Goal: Transaction & Acquisition: Book appointment/travel/reservation

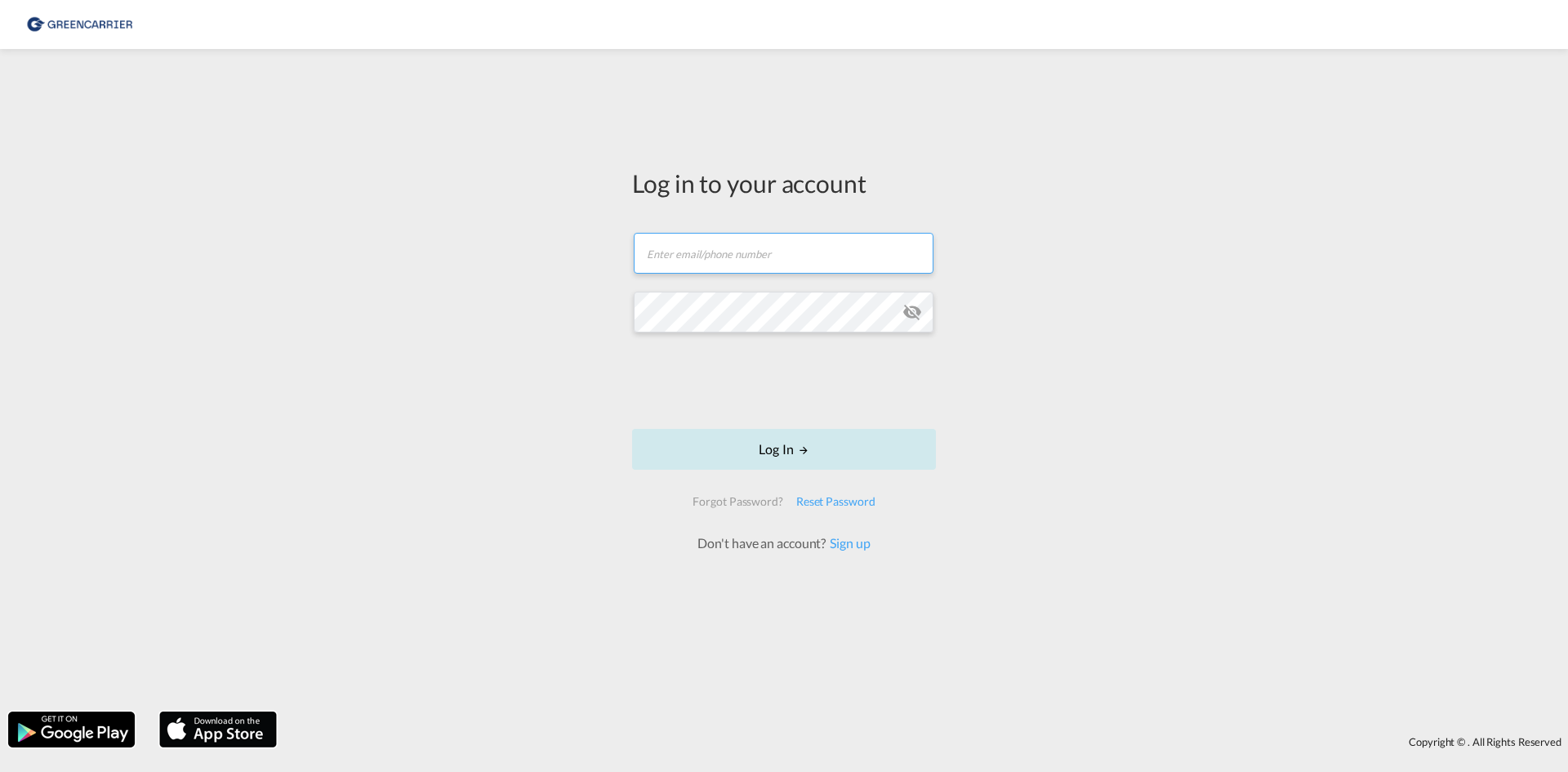
type input "[EMAIL_ADDRESS][DOMAIN_NAME]"
click at [726, 452] on button "Log In" at bounding box center [784, 449] width 304 height 41
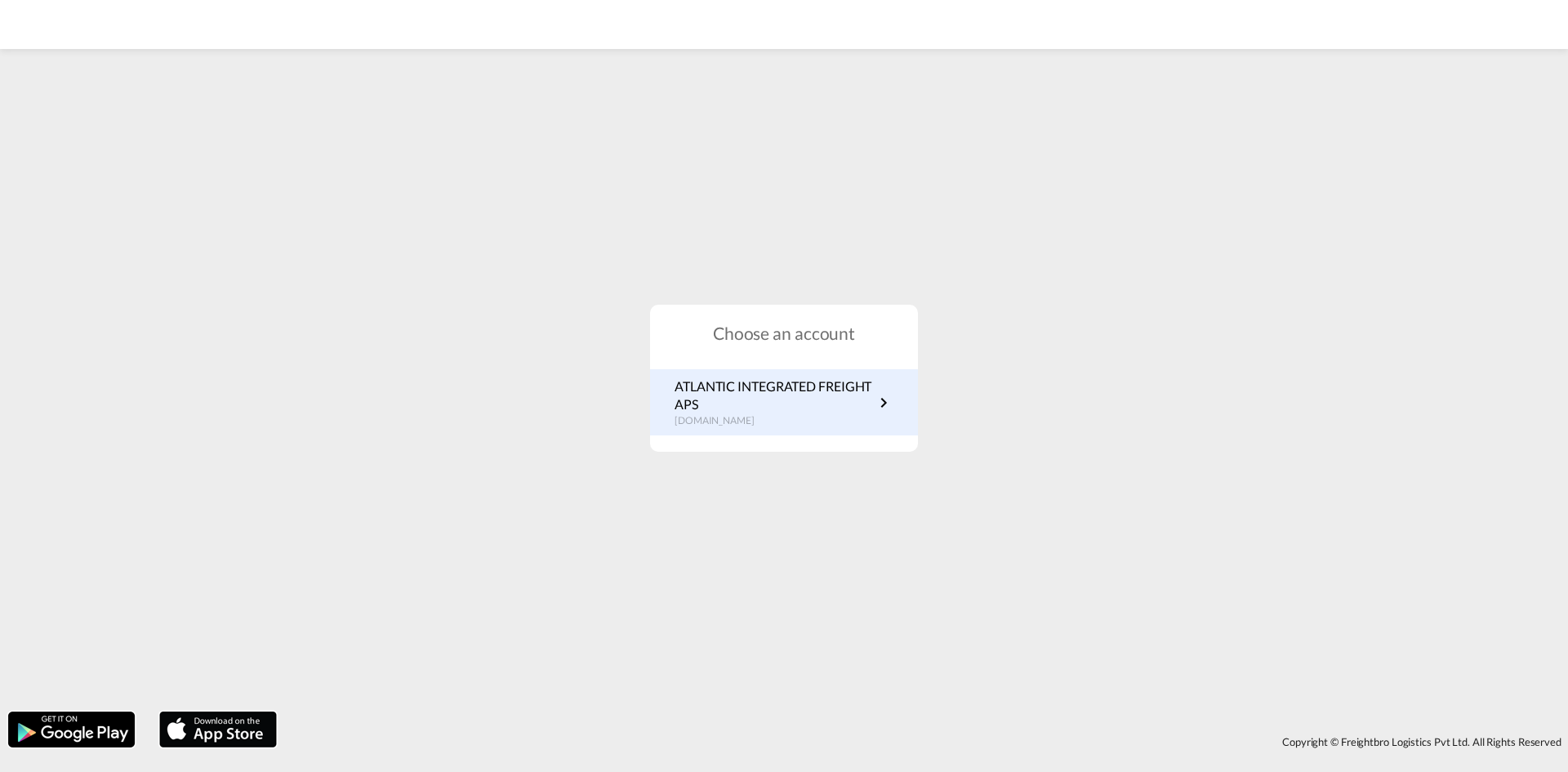
click at [755, 402] on p "ATLANTIC INTEGRATED FREIGHT APS" at bounding box center [774, 396] width 200 height 37
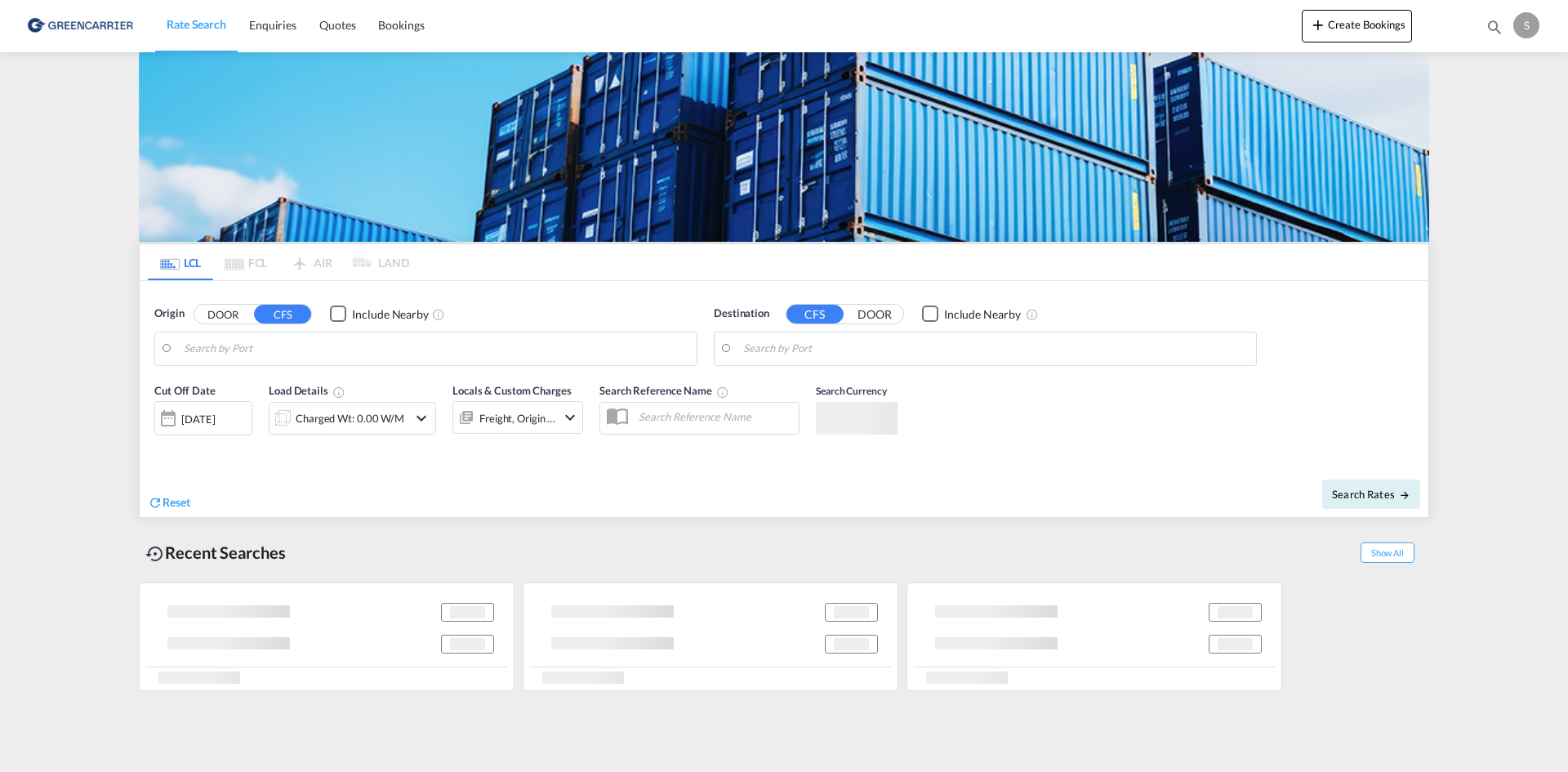
type input "Aarhus, DKAAR"
type input "Singapore, SGSIN"
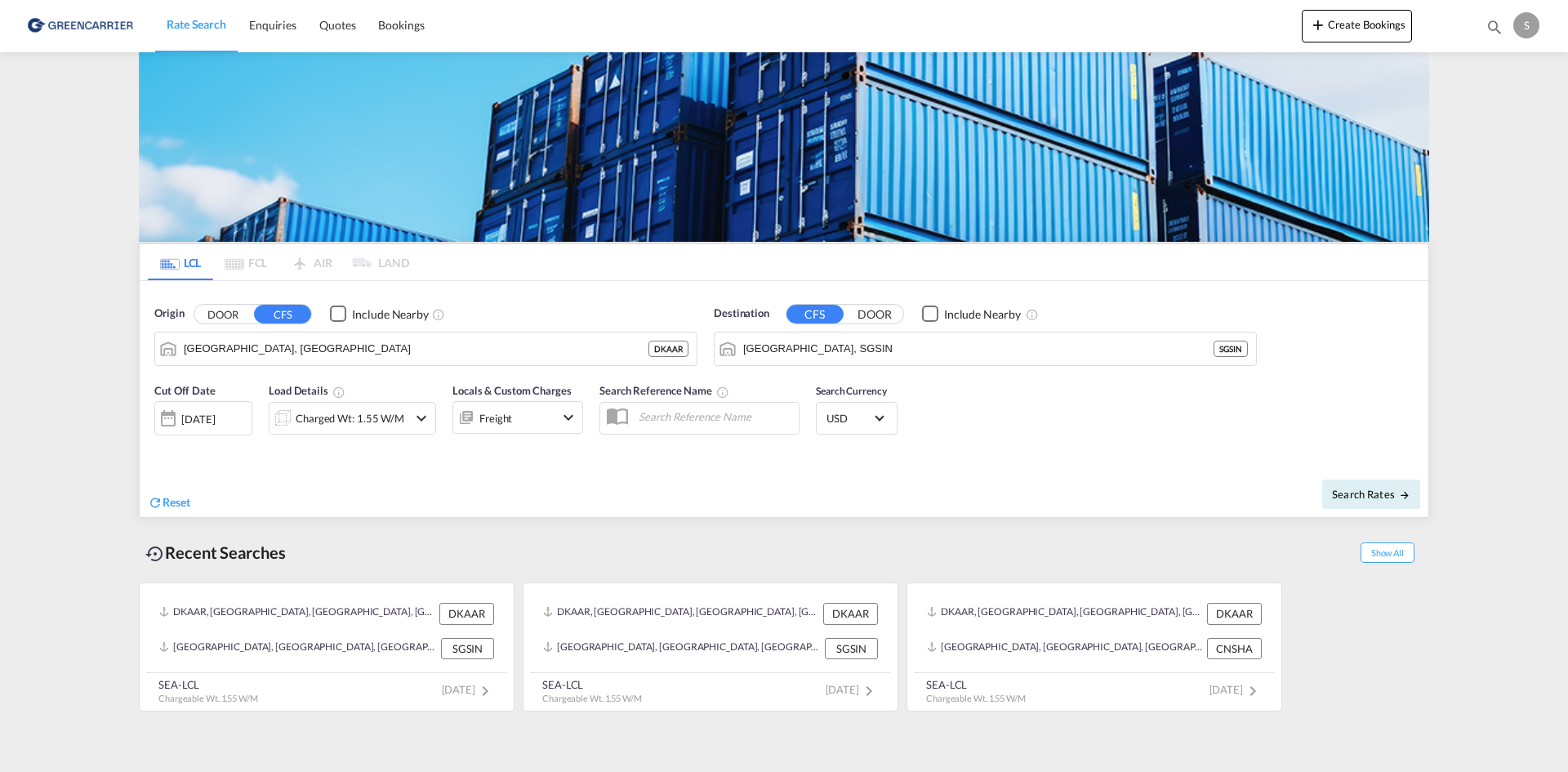
click at [187, 408] on div "25 Aug 2025" at bounding box center [203, 418] width 98 height 34
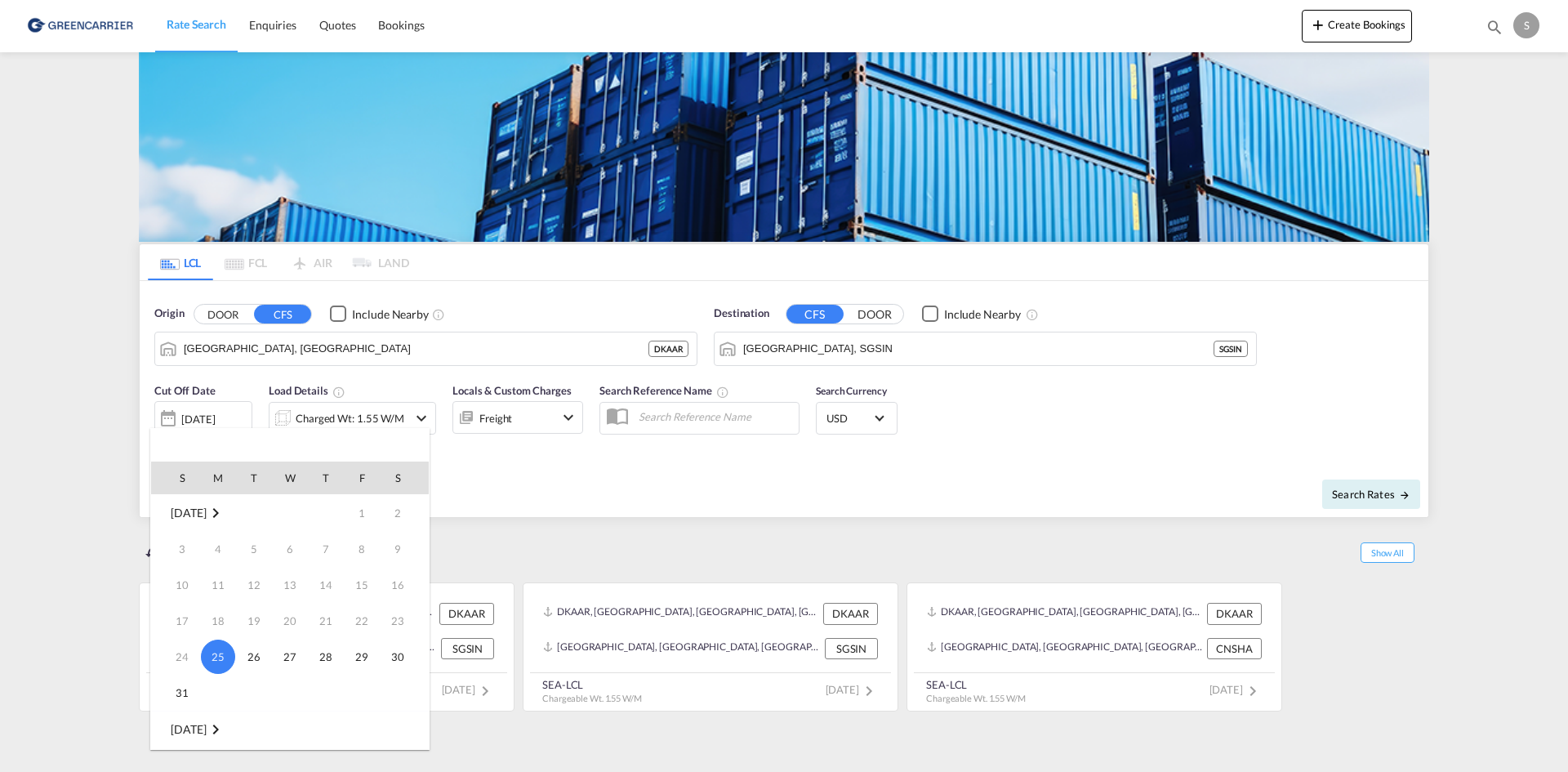
click at [365, 415] on div at bounding box center [784, 386] width 1568 height 772
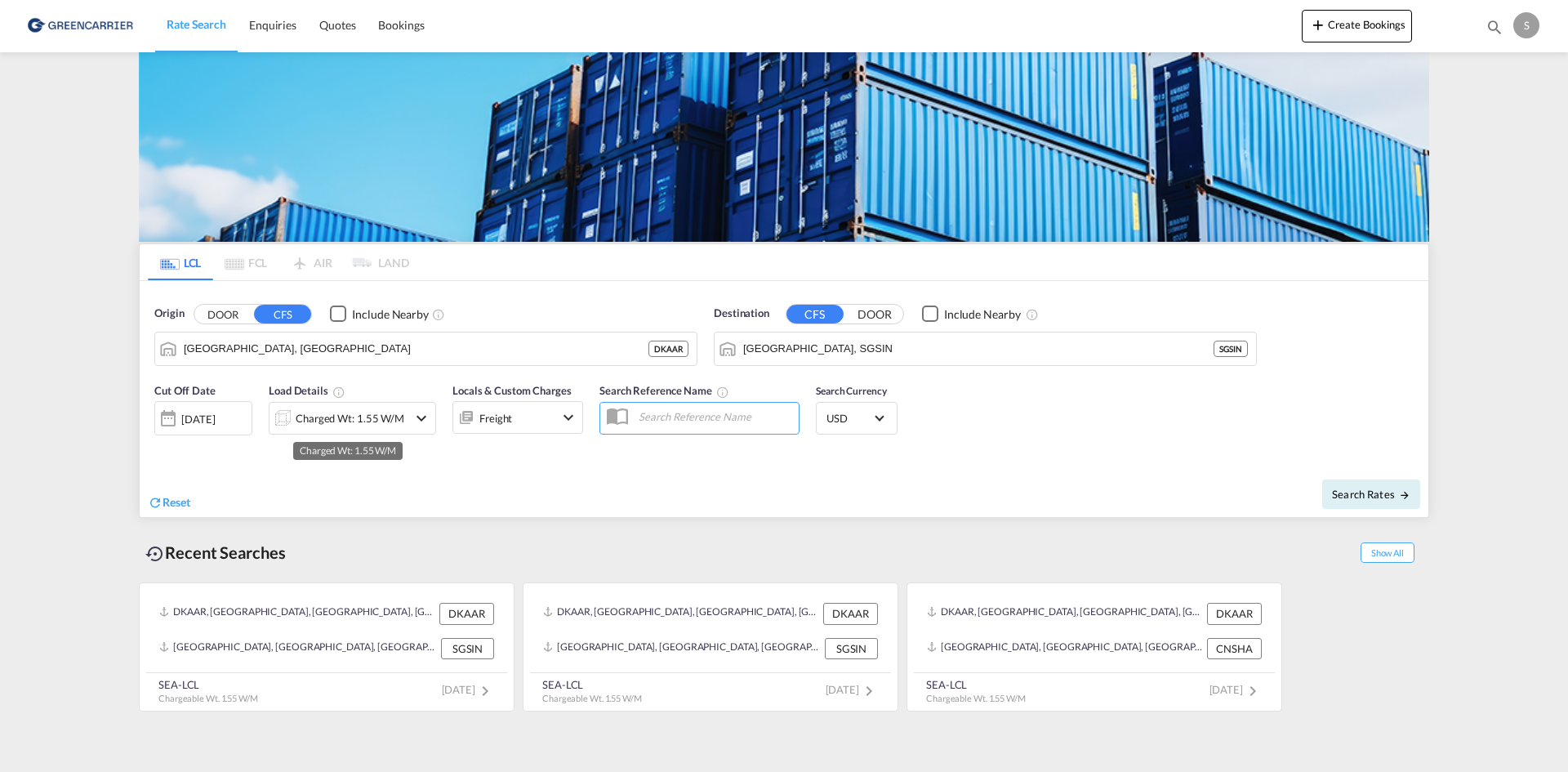
click at [372, 416] on div "Charged Wt: 1.55 W/M" at bounding box center [349, 417] width 108 height 22
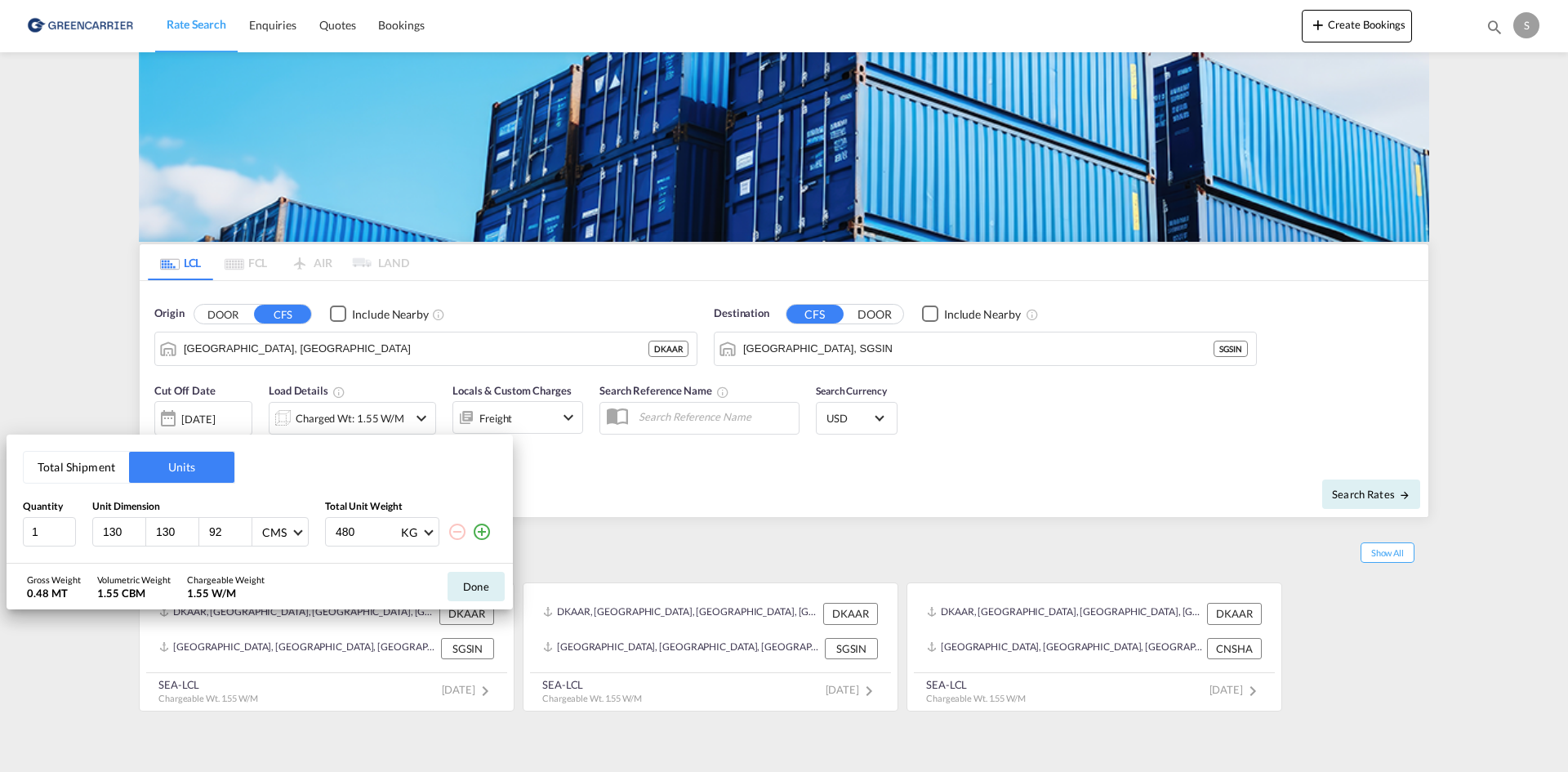
click at [482, 526] on md-icon "icon-plus-circle-outline" at bounding box center [481, 532] width 19 height 19
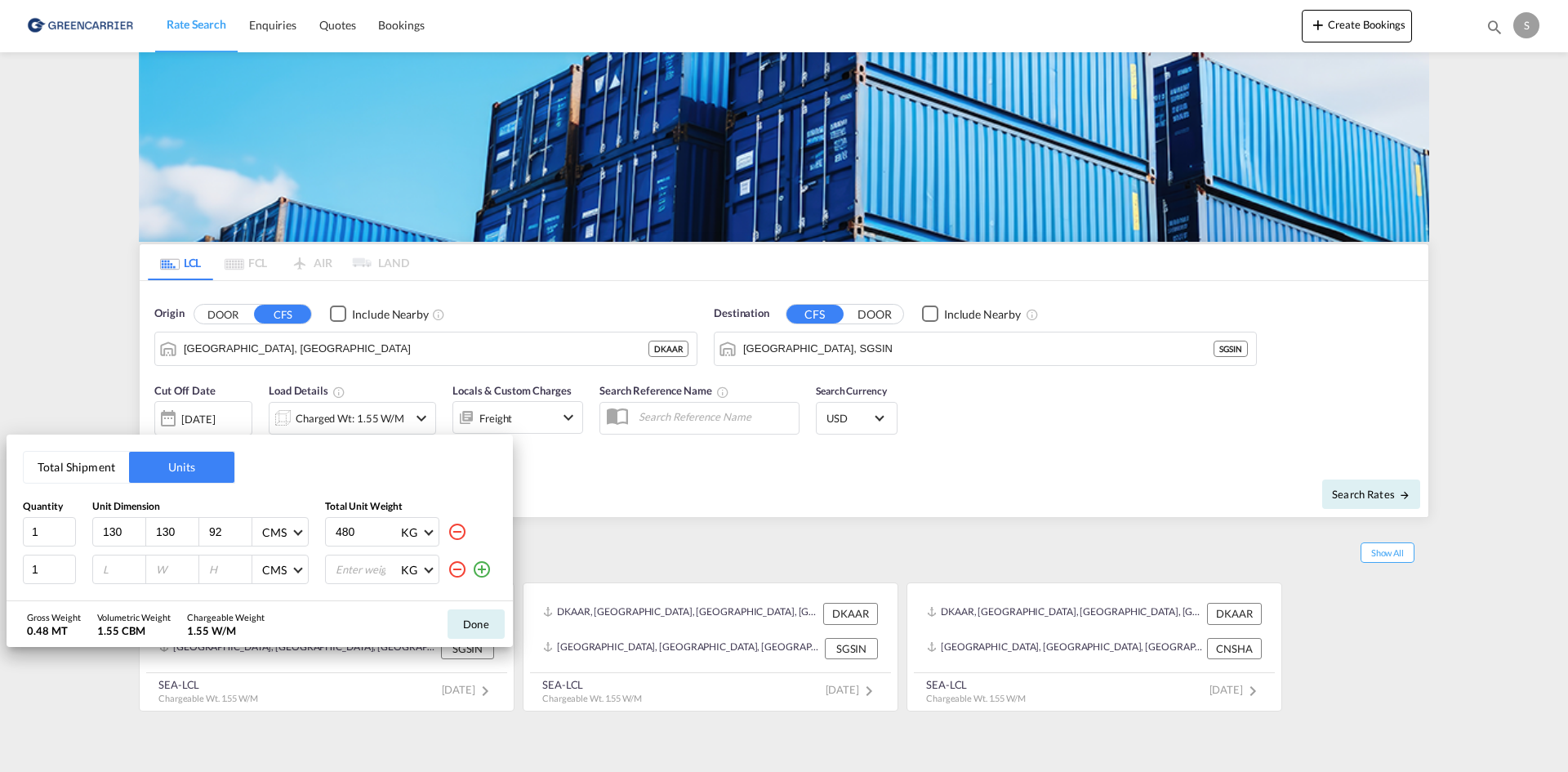
click at [482, 530] on div "480 KG KG LB" at bounding box center [411, 532] width 172 height 29
click at [476, 563] on md-icon "icon-plus-circle-outline" at bounding box center [481, 569] width 19 height 19
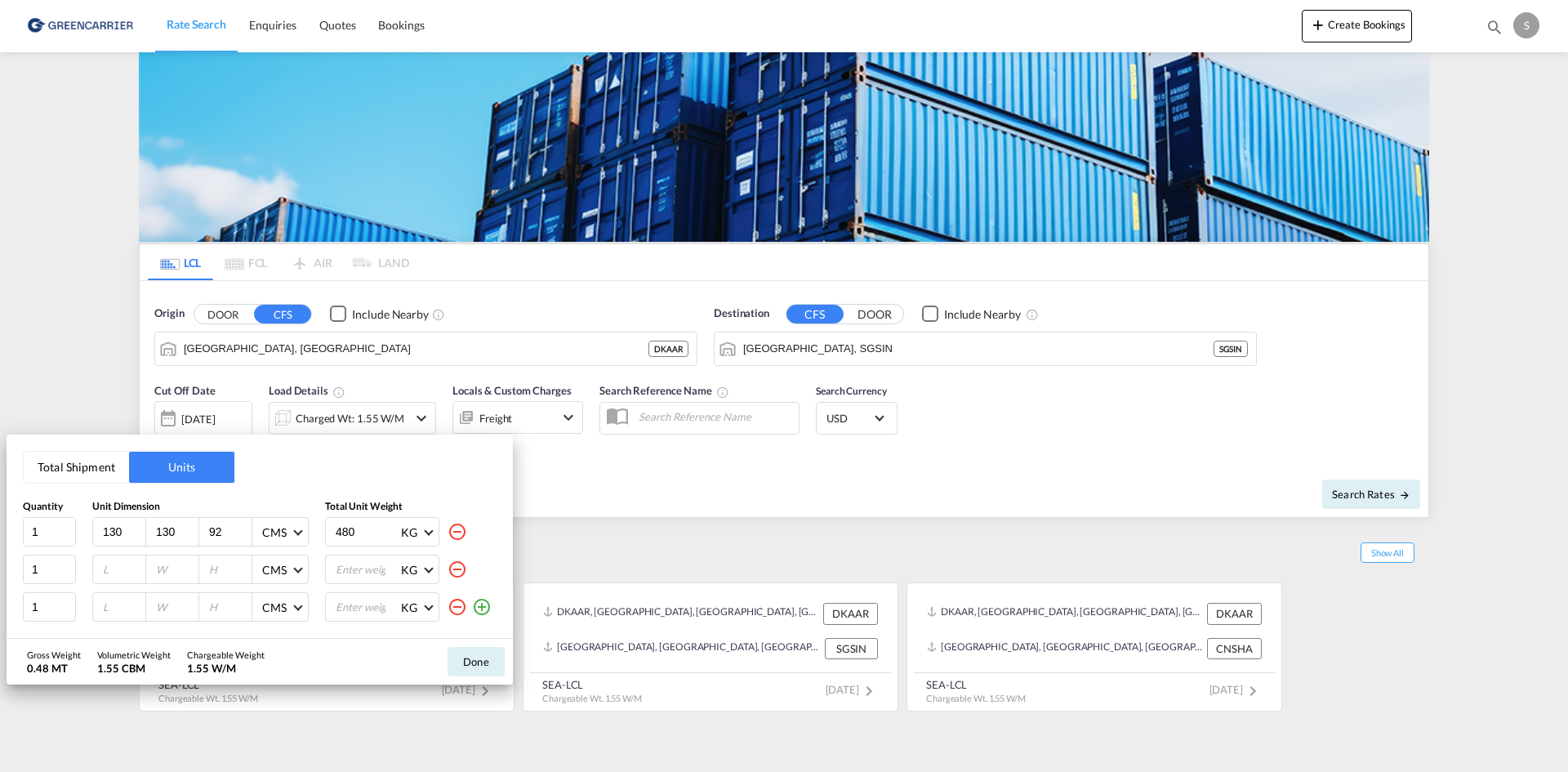
click at [109, 533] on input "130" at bounding box center [123, 531] width 44 height 15
type input "28"
type input "20"
type input "12"
type input "0.5"
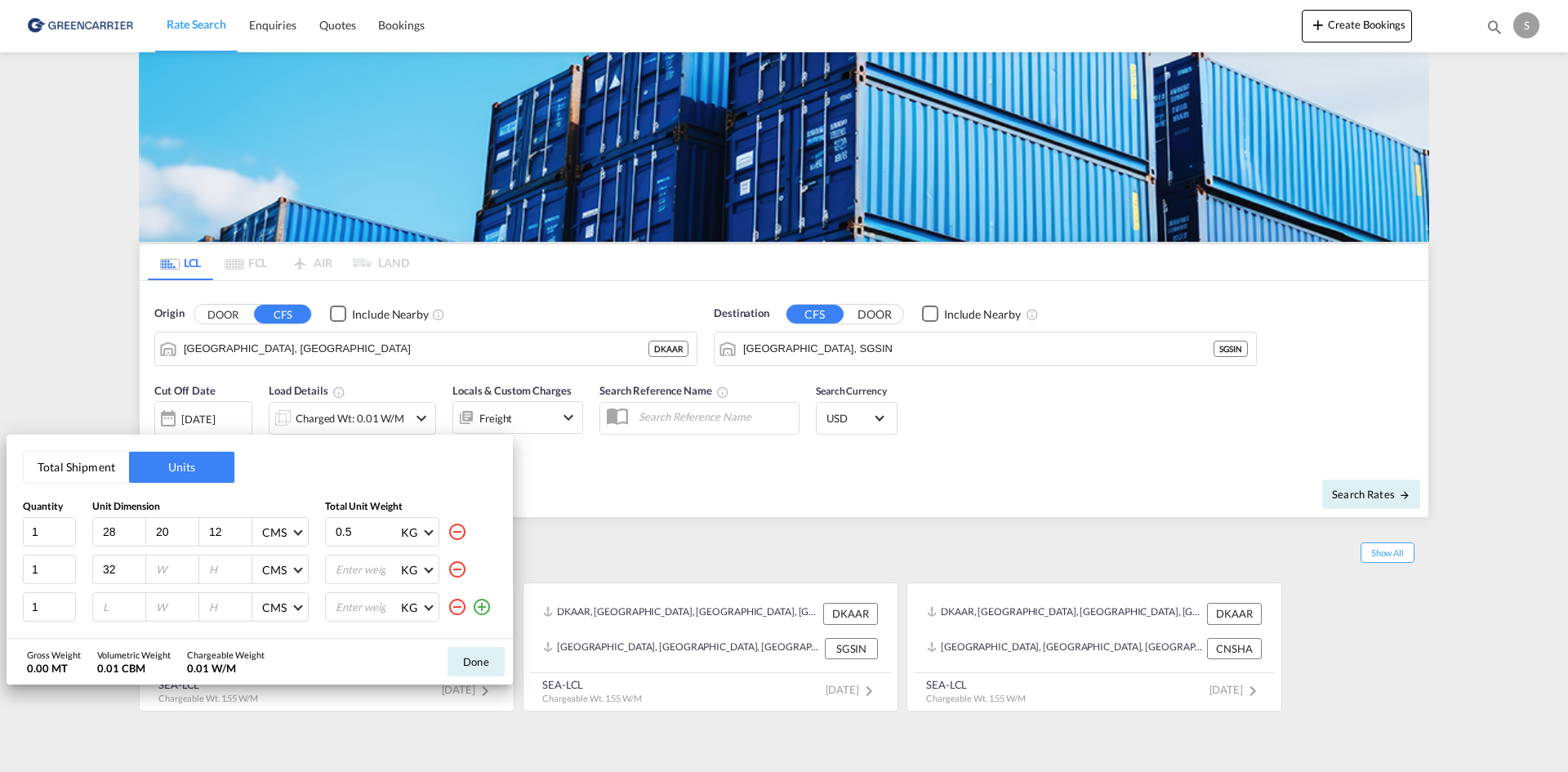
type input "32"
type input "22"
type input "16"
type input "0.3"
type input "40"
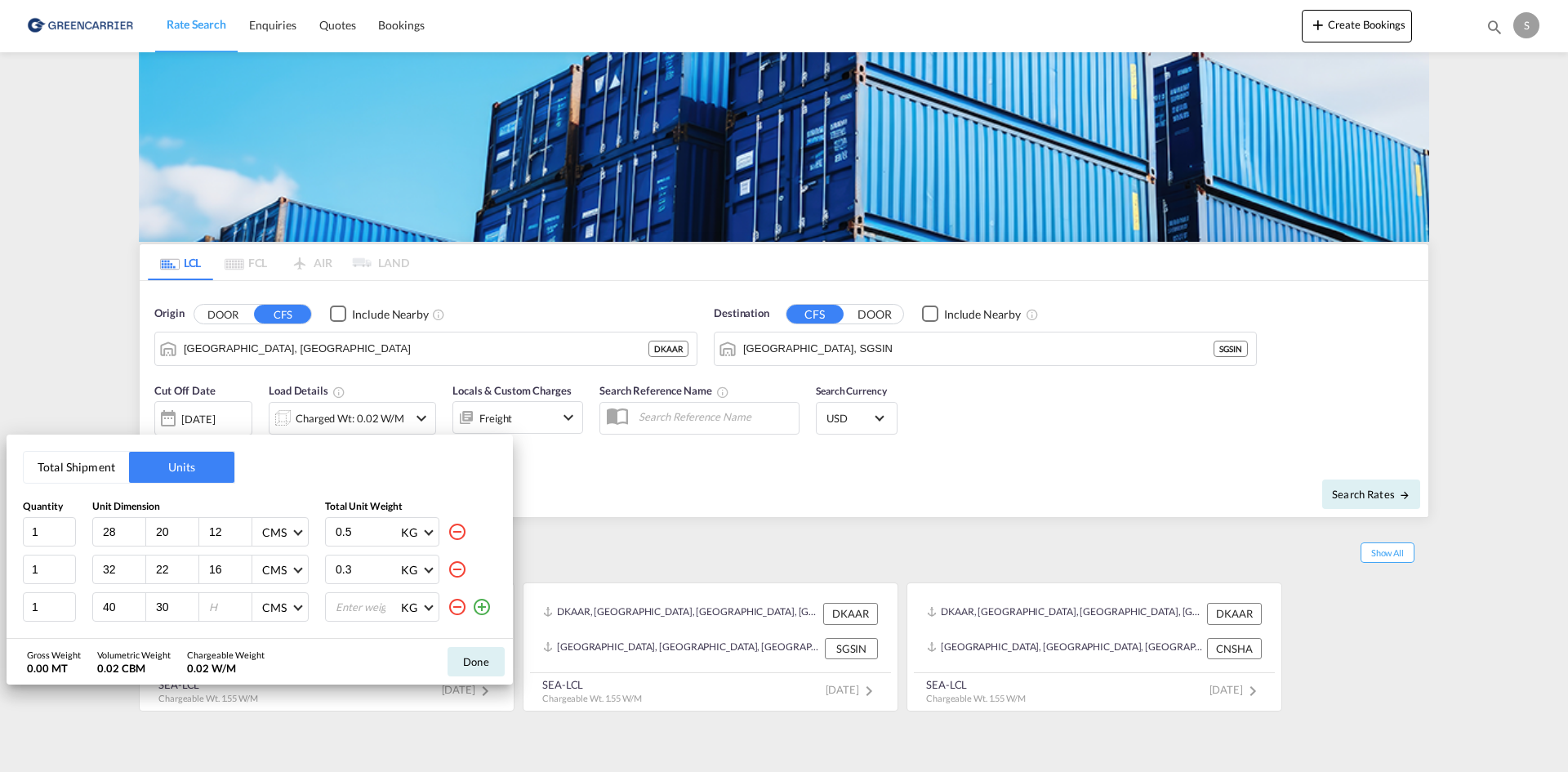
type input "30"
type input "12"
type input "0.7"
click at [472, 652] on button "Done" at bounding box center [476, 662] width 57 height 29
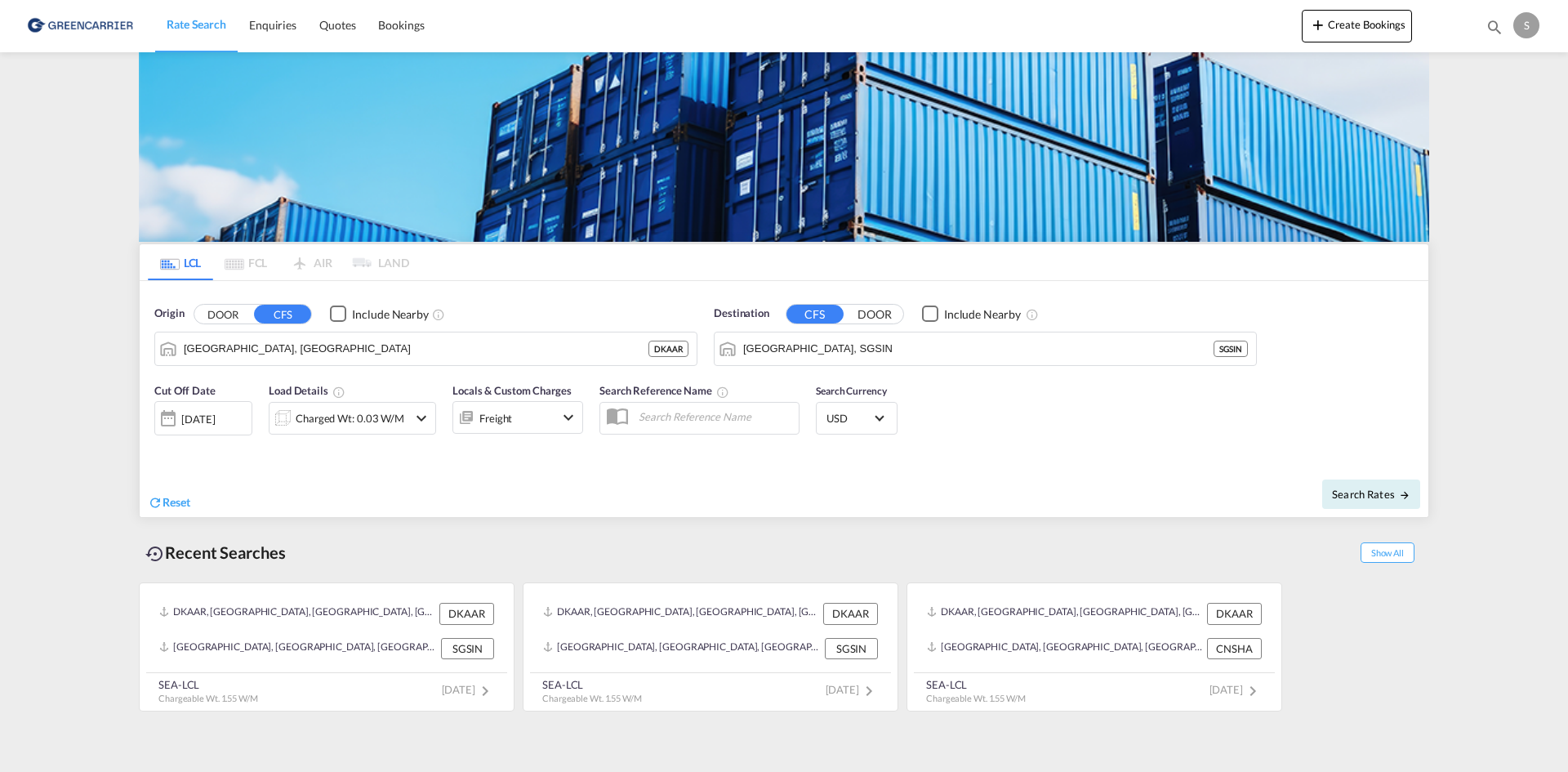
click at [669, 431] on md-input-container at bounding box center [699, 418] width 200 height 33
click at [669, 416] on input "text" at bounding box center [714, 416] width 169 height 24
paste input "OADO251680"
type input "OADO251680 CHA"
click at [1071, 430] on div "Cut Off Date 25 Aug 2025 25/08/2025 Load Details Charged Wt: 0.03 W/M Locals & …" at bounding box center [784, 418] width 1289 height 89
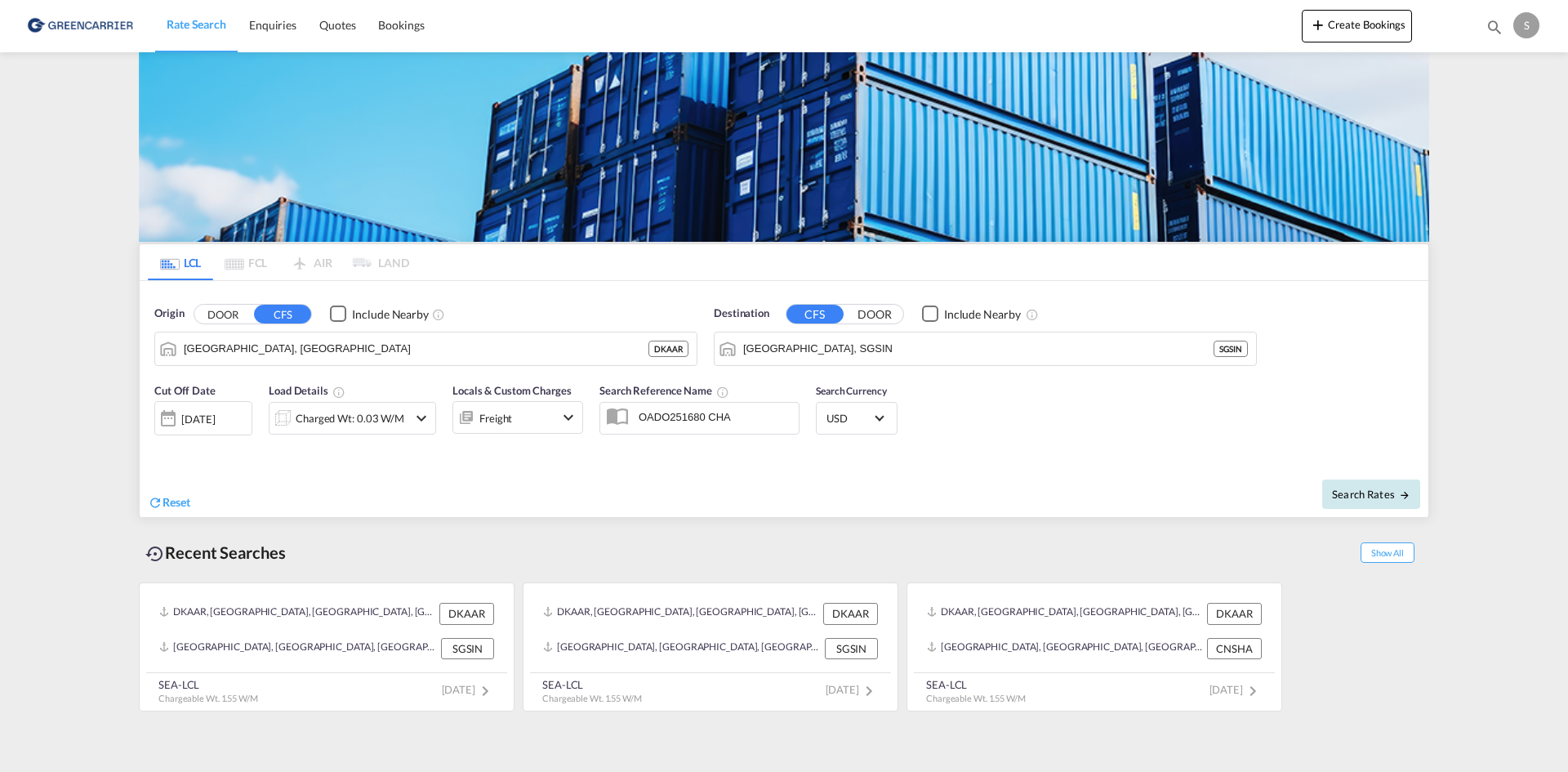
click at [1362, 494] on span "Search Rates" at bounding box center [1371, 493] width 78 height 13
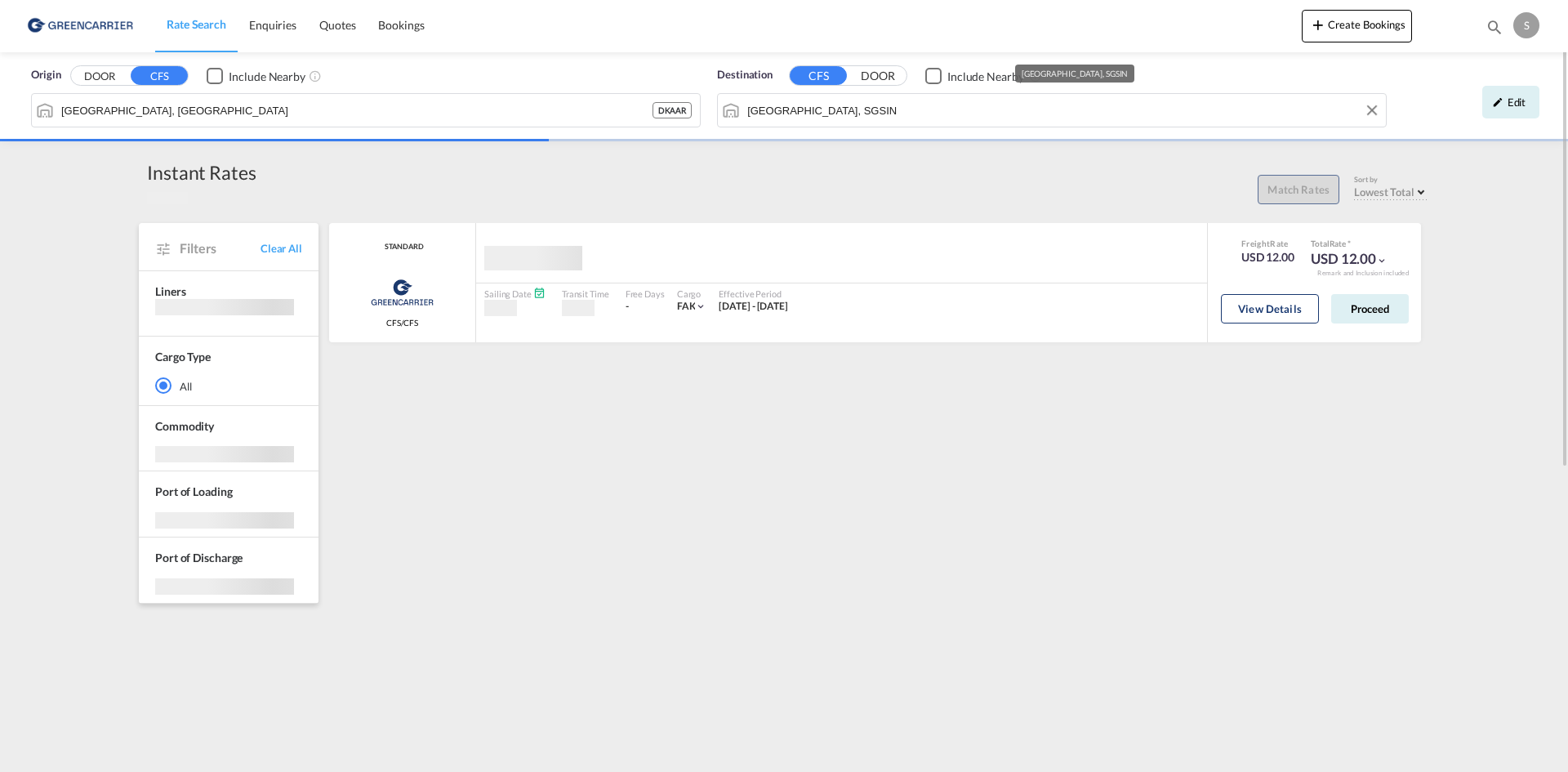
click at [958, 121] on input "Singapore, SGSIN" at bounding box center [1062, 110] width 631 height 24
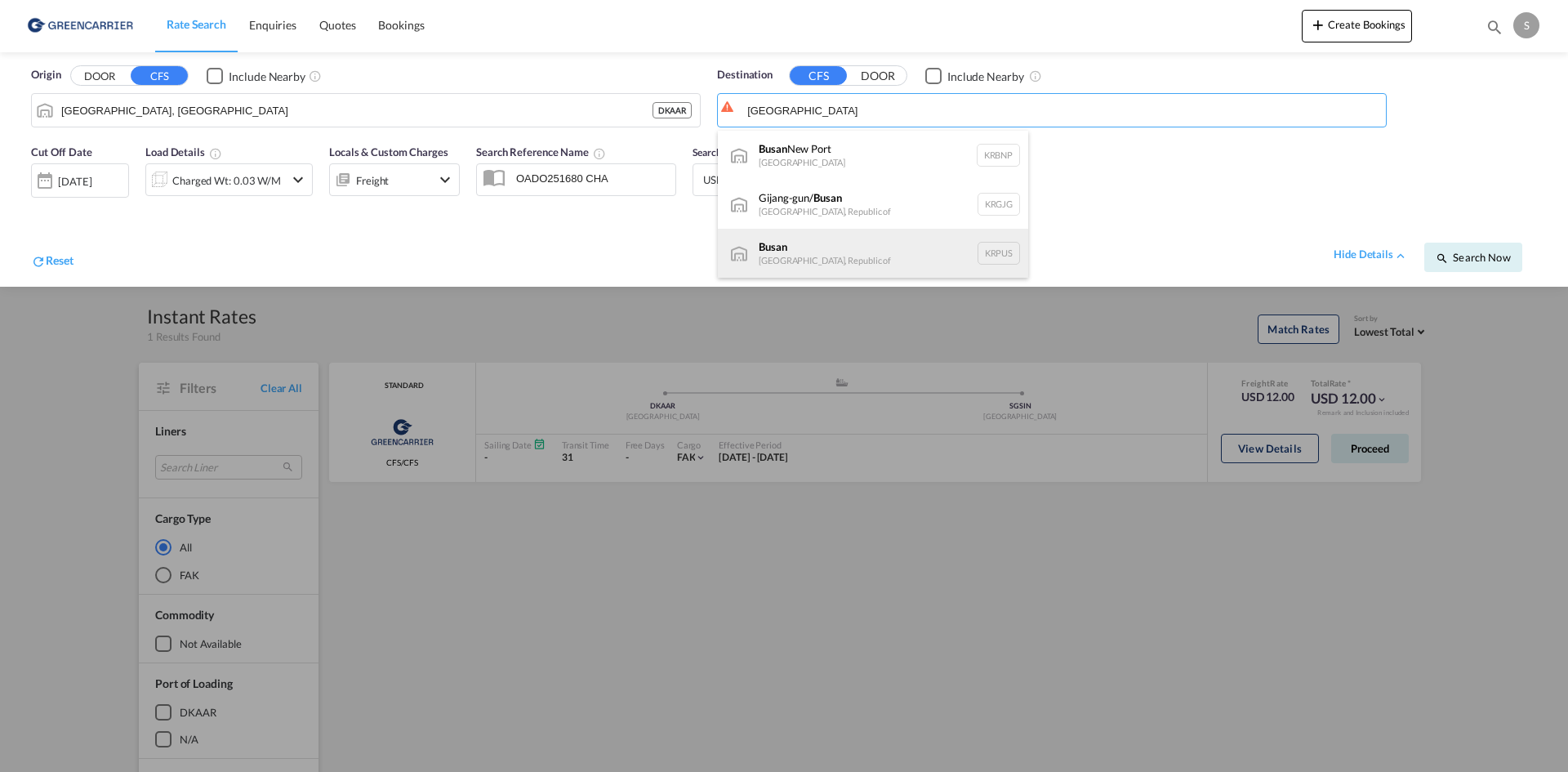
click at [846, 244] on div "Busan Korea, Republic of KRPUS" at bounding box center [873, 253] width 311 height 49
type input "Busan, KRPUS"
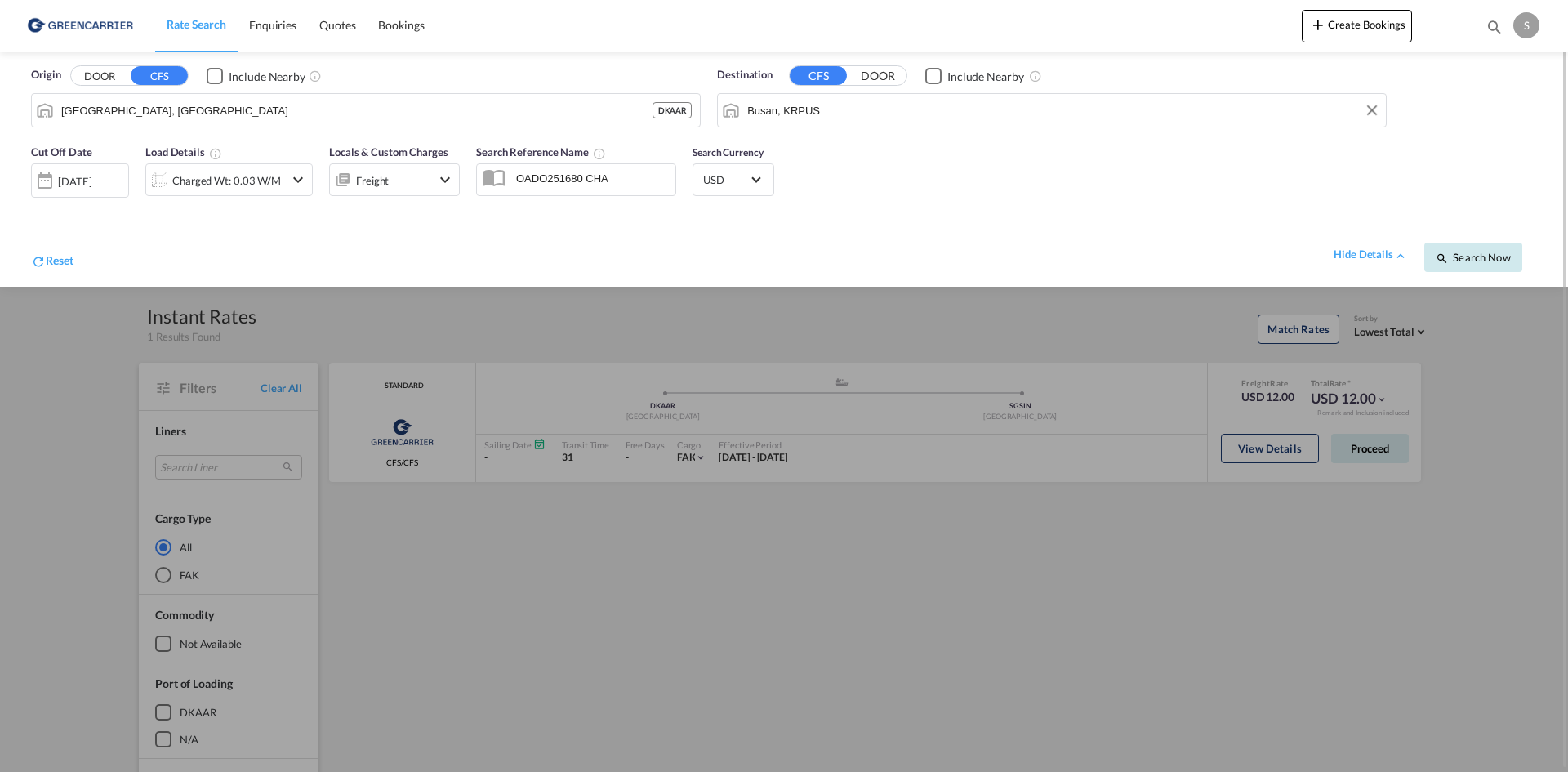
click at [1472, 260] on span "Search Now" at bounding box center [1473, 256] width 74 height 13
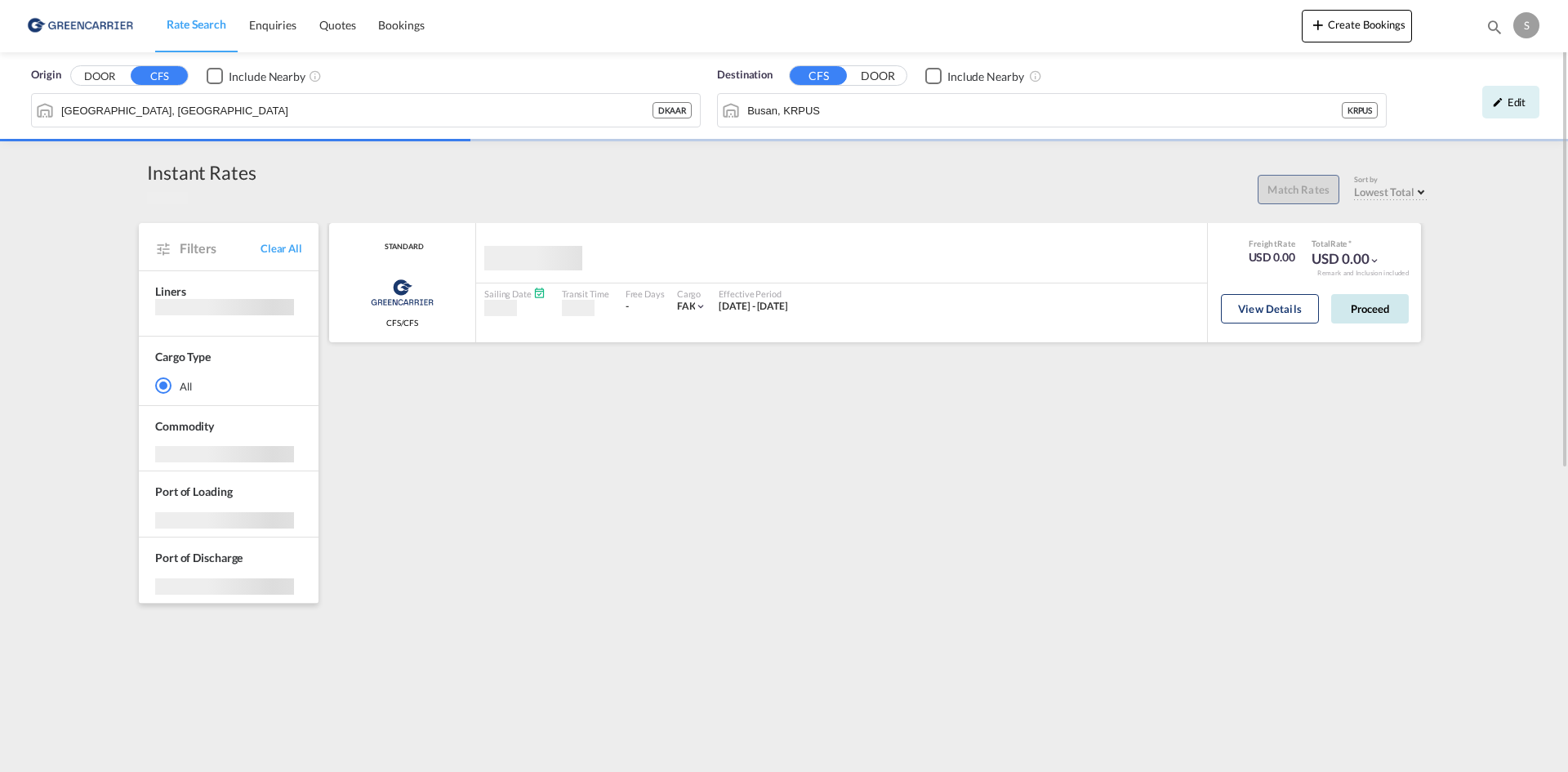
click at [1375, 310] on button "Proceed" at bounding box center [1370, 309] width 78 height 29
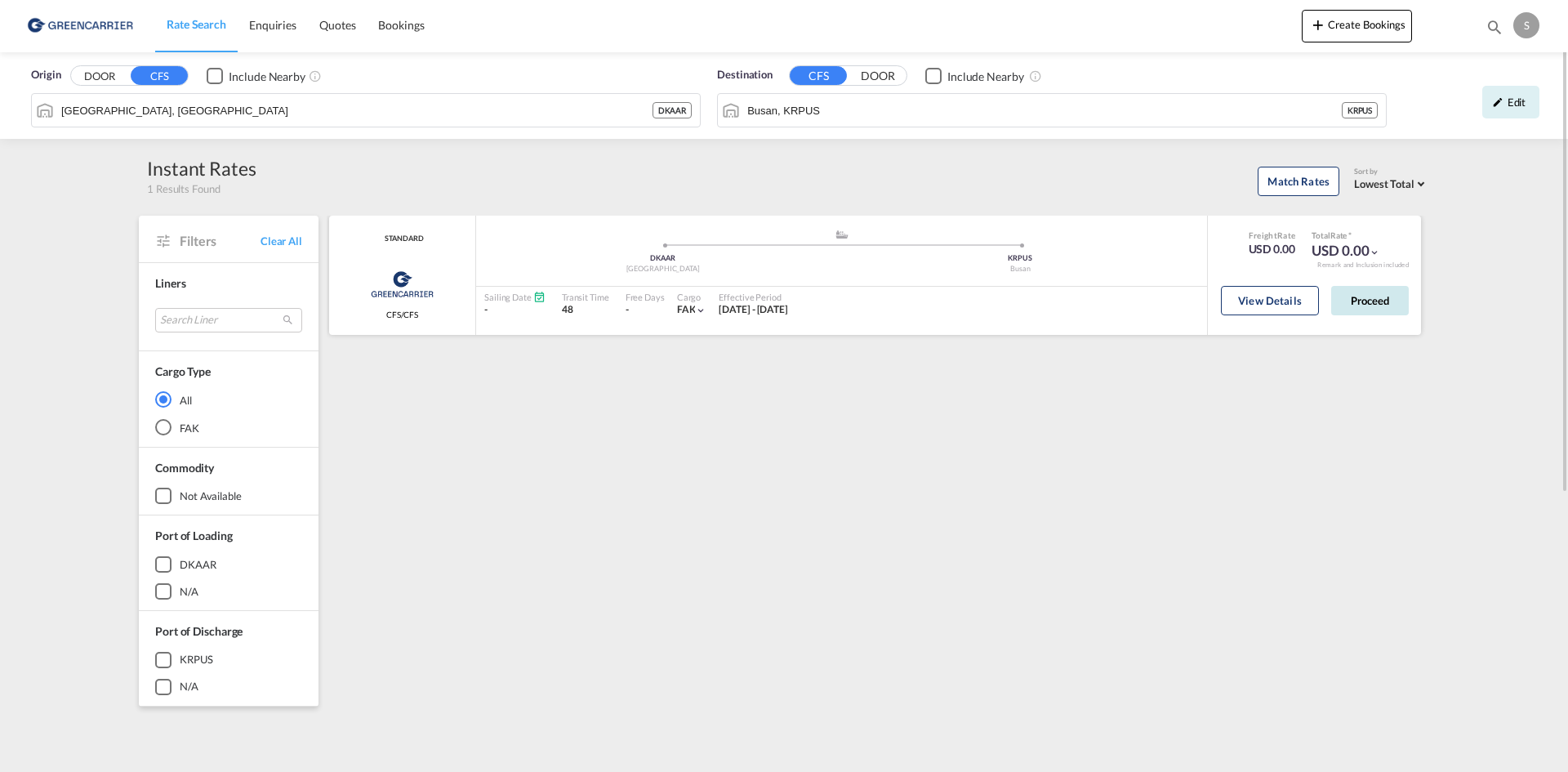
click at [1385, 303] on button "Proceed" at bounding box center [1370, 300] width 78 height 29
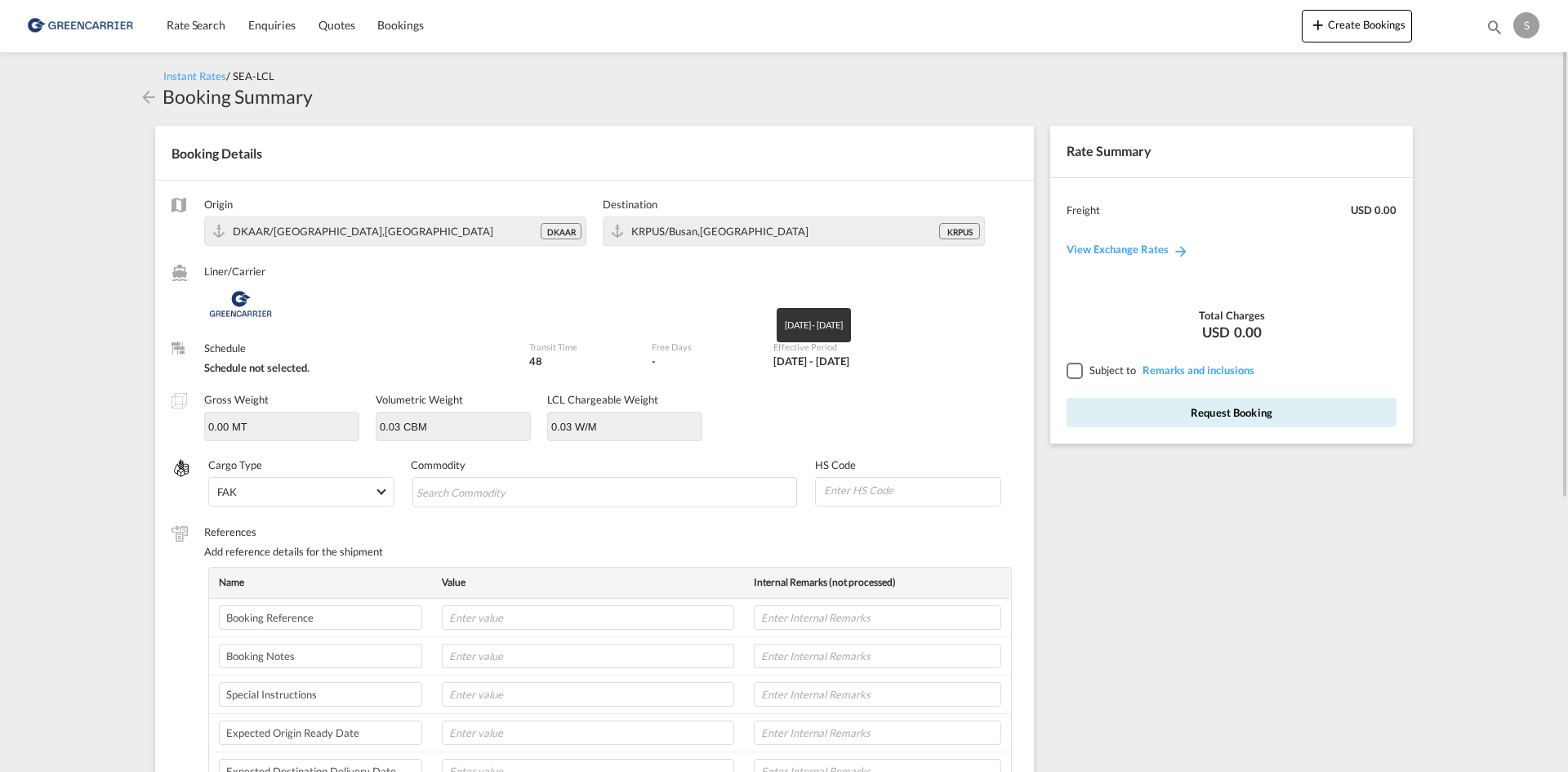
scroll to position [164, 0]
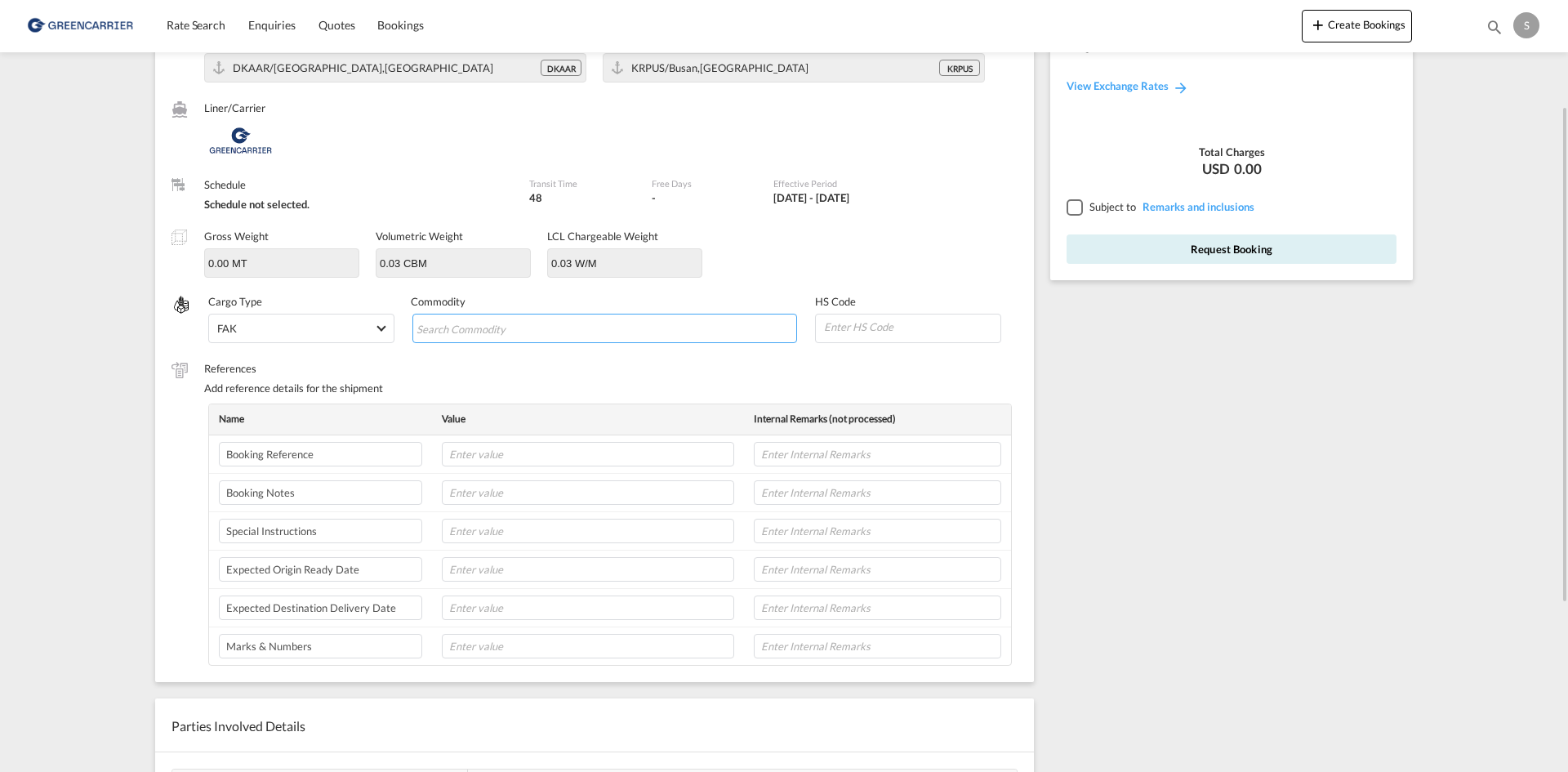
click at [533, 327] on input "Search Commodity" at bounding box center [490, 328] width 149 height 26
click at [508, 458] on input "text" at bounding box center [588, 453] width 292 height 24
paste input "SETS OR ASSORTMENTS OF GASKETS AND SIMIL"
type input "SETS OR ASSORTMENTS OF GASKETS AND SIMIL"
click at [507, 320] on input "Chips input." at bounding box center [490, 328] width 149 height 26
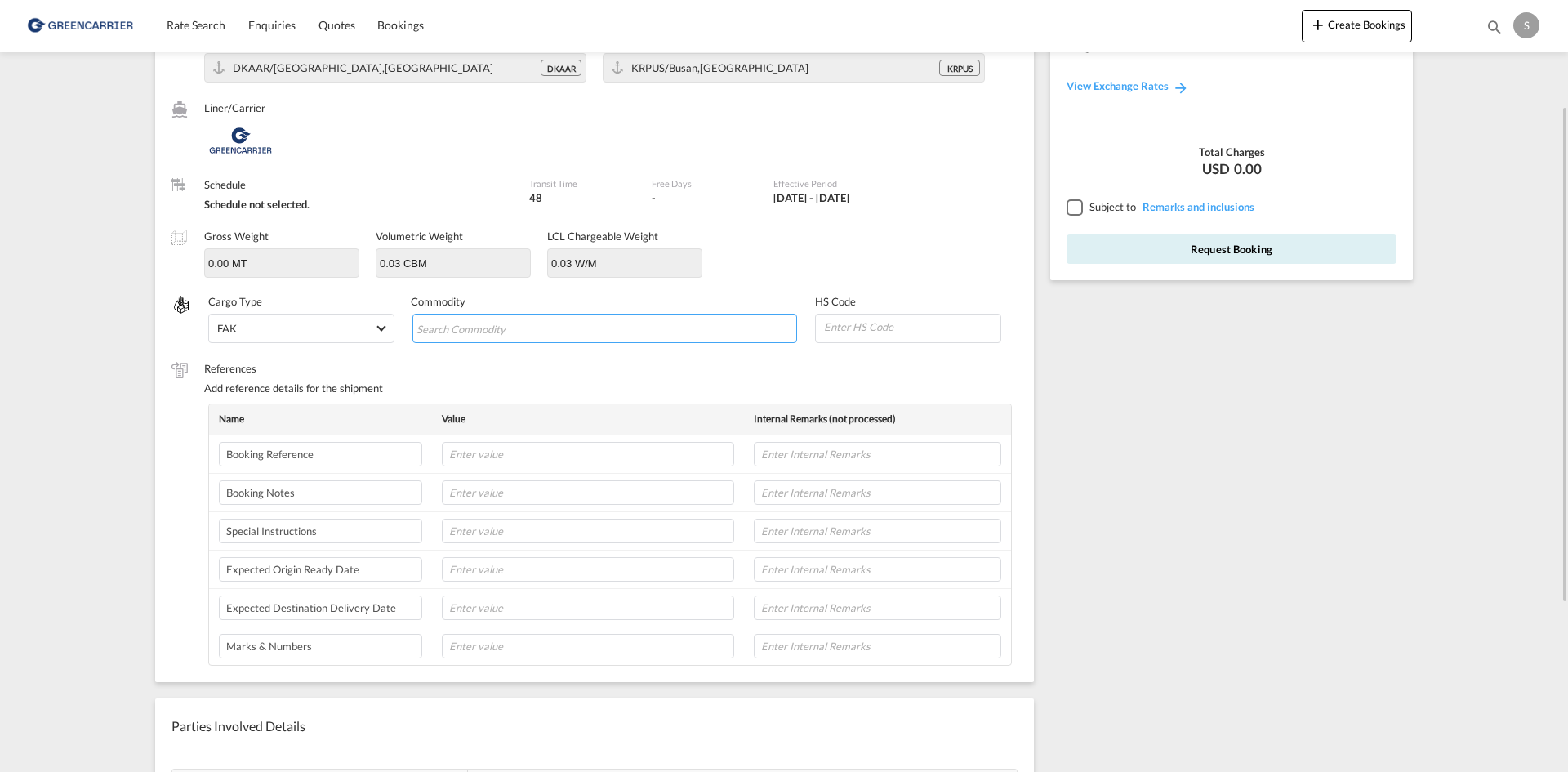
paste input "SETS OR ASSORTMENTS OF GASKETS AND SIMIL"
type input "SETS OR ASSORTMENTS OF GASKETS AND SIMIL"
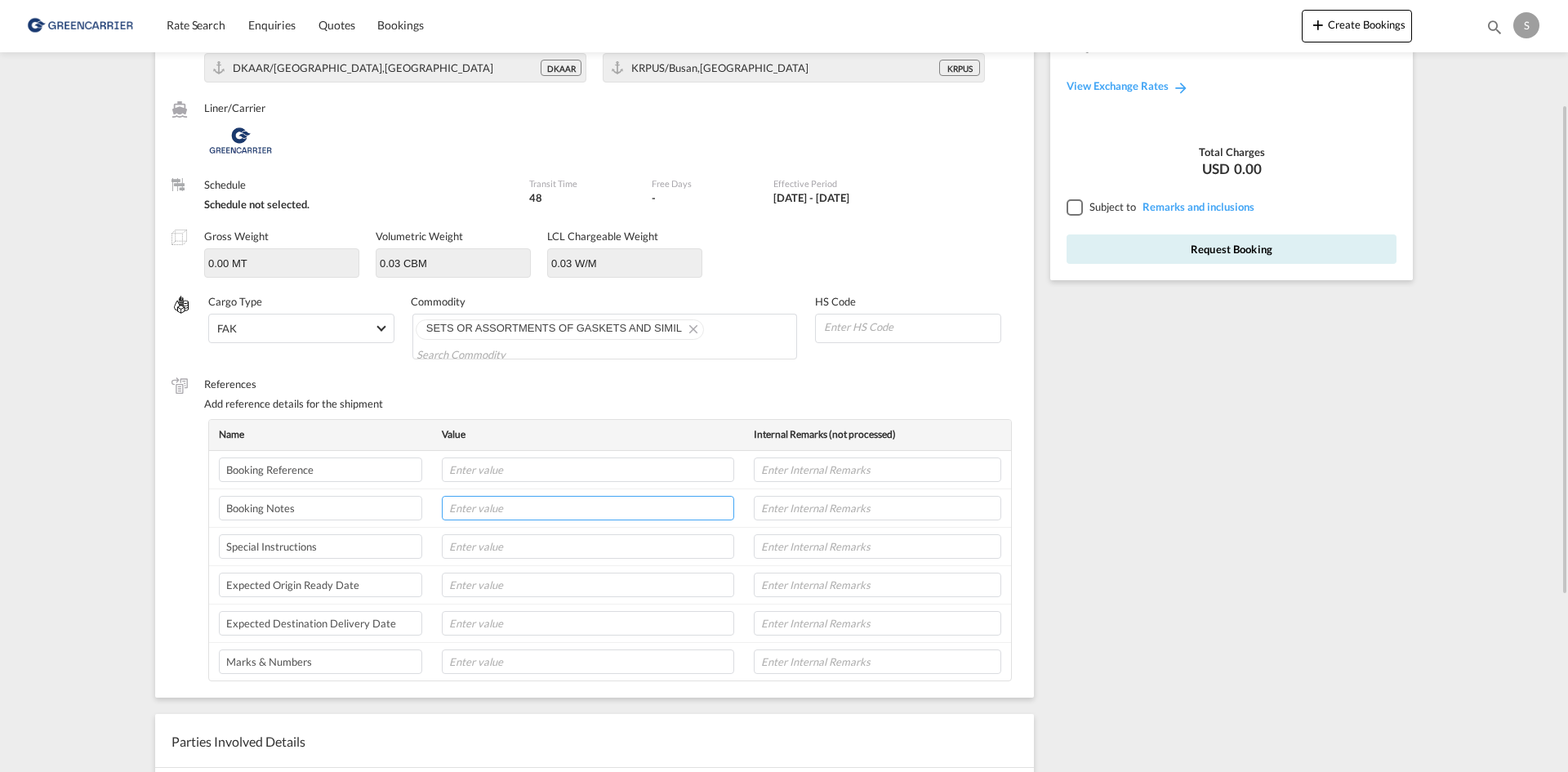
scroll to position [0, 0]
click at [503, 549] on input "text" at bounding box center [588, 546] width 292 height 24
click at [500, 541] on input "text" at bounding box center [588, 546] width 292 height 24
paste input "PLEASE DO NOT ARRANGE THE PICKUP, WE WILL CONFIRM YOU TOMORROW DANFOSS DISTRIBU…"
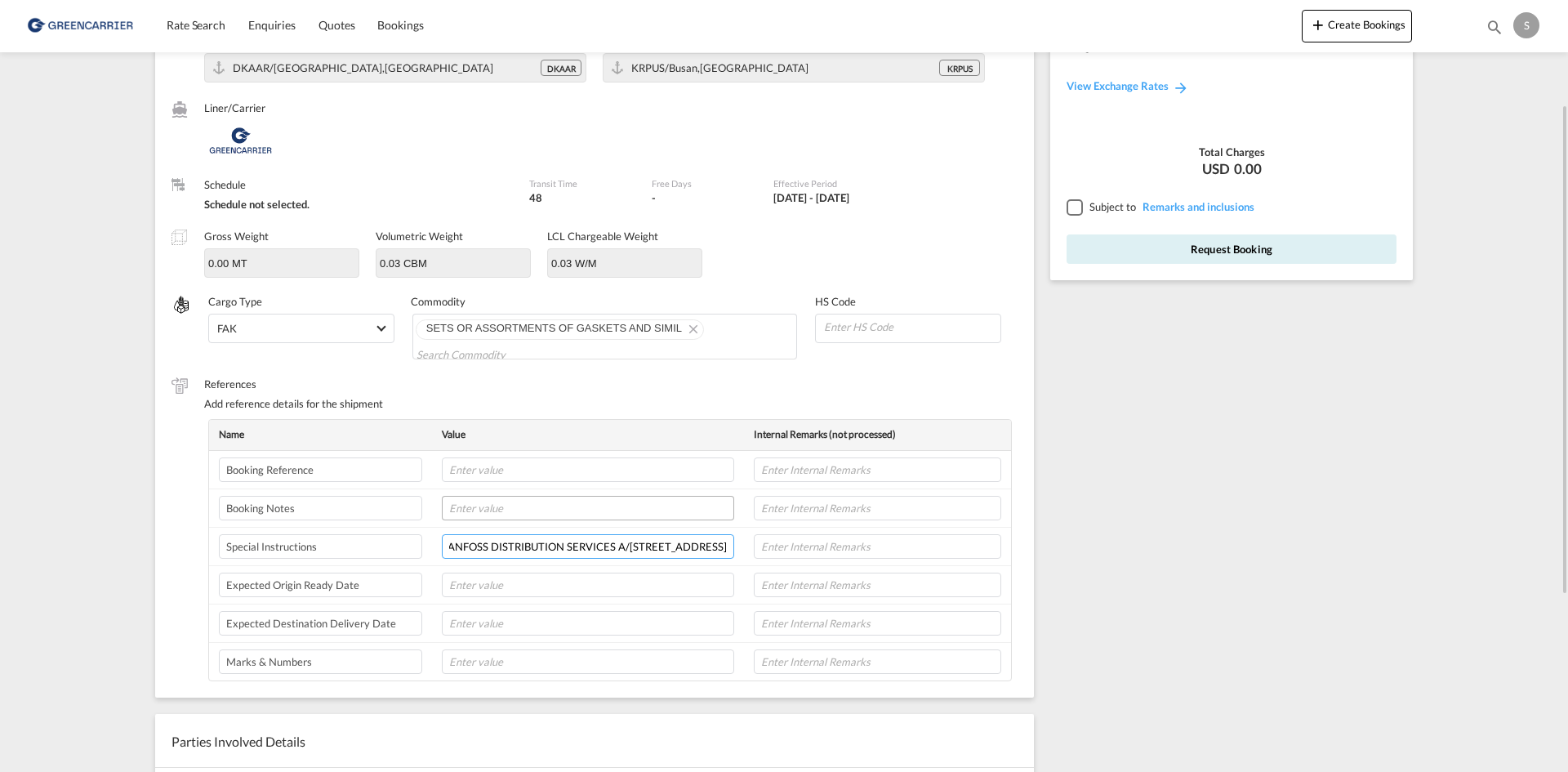
type input "PLEASE DO NOT ARRANGE THE PICKUP, WE WILL CONFIRM YOU TOMORROW DANFOSS DISTRIBU…"
click at [614, 510] on input "text" at bounding box center [588, 508] width 292 height 24
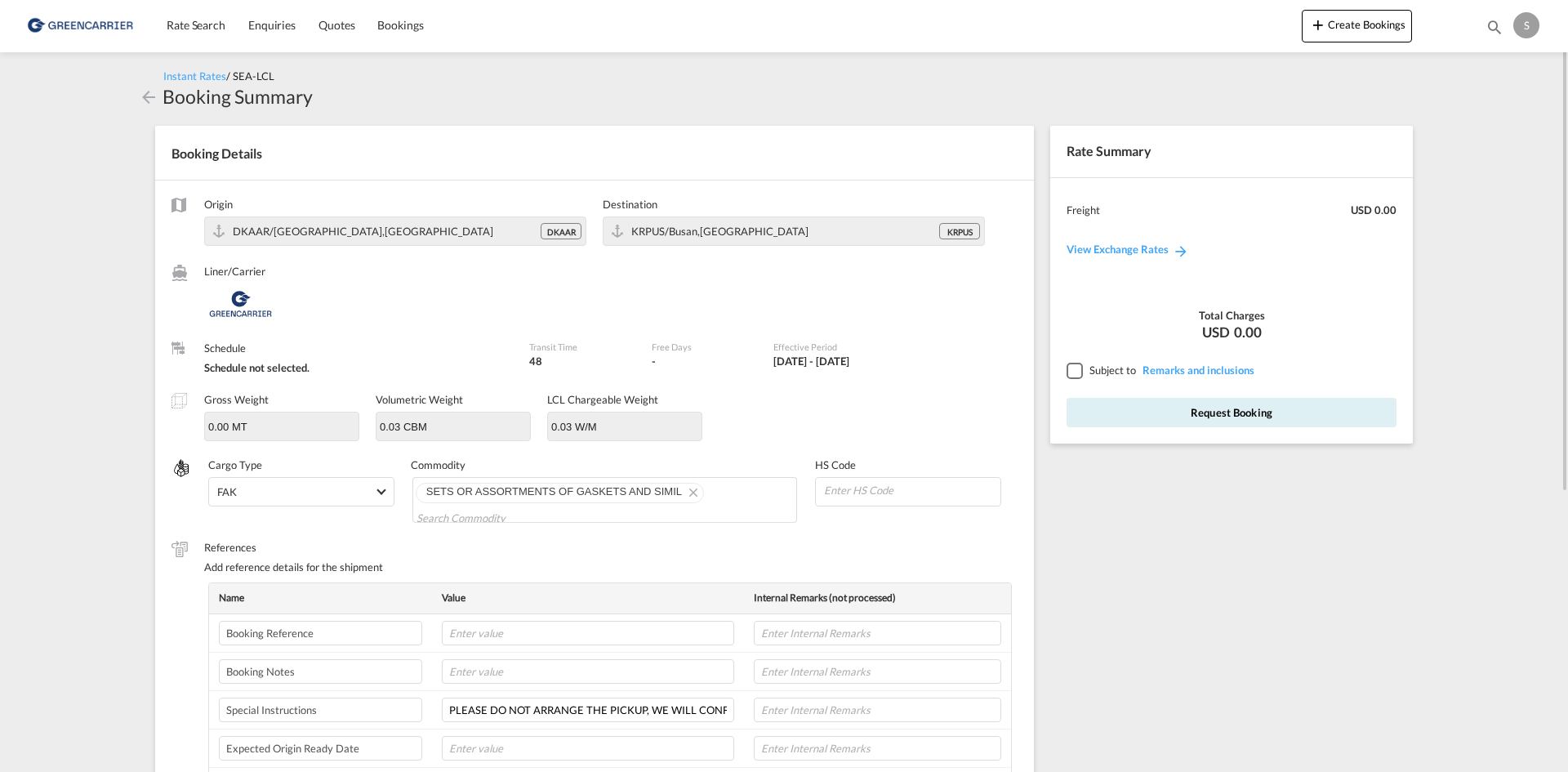
click at [1082, 376] on div at bounding box center [1074, 369] width 15 height 15
click at [1109, 422] on button "Request Booking" at bounding box center [1232, 412] width 330 height 29
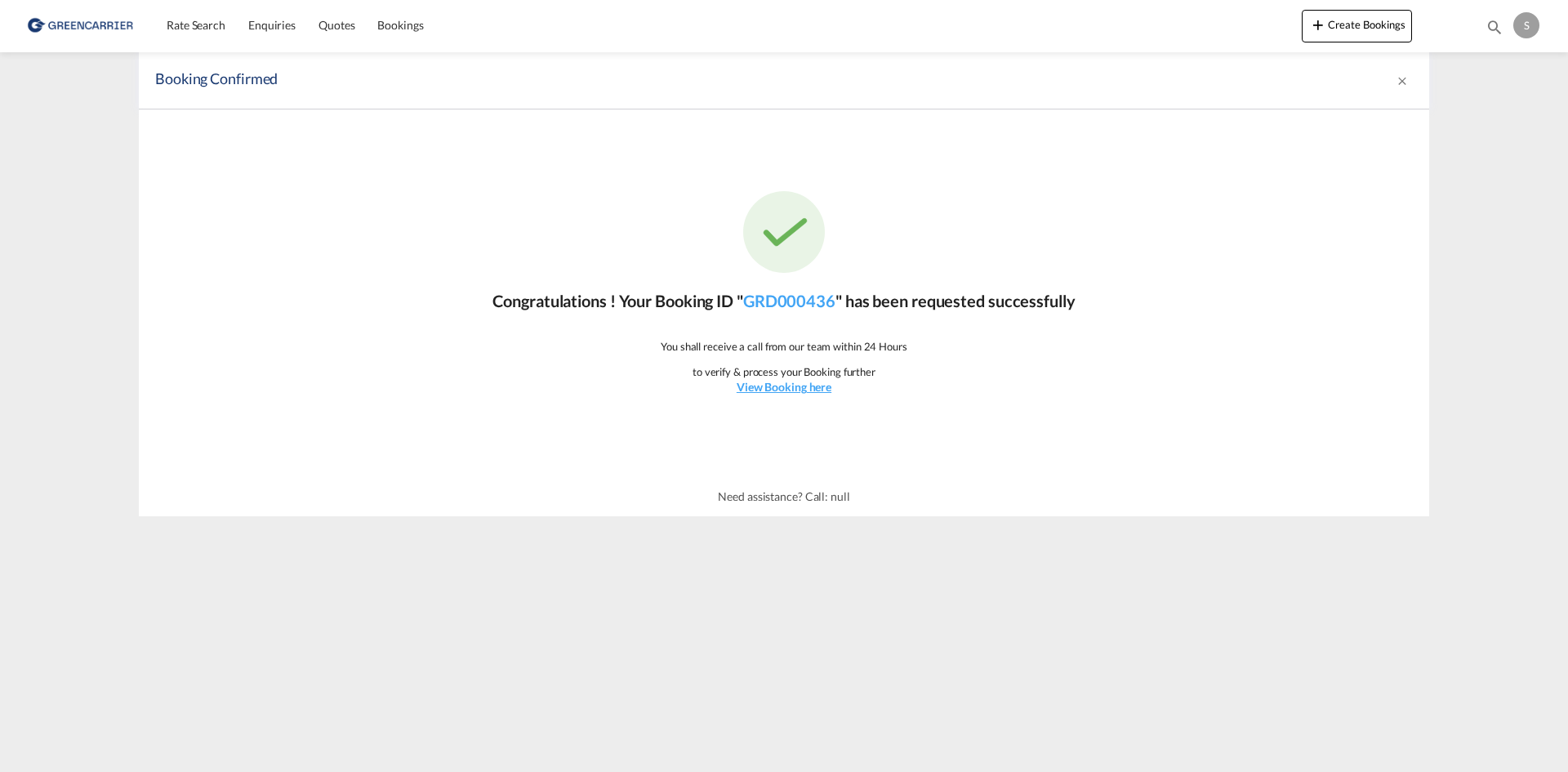
drag, startPoint x: 209, startPoint y: 19, endPoint x: 100, endPoint y: 51, distance: 113.6
click at [209, 19] on span "Rate Search" at bounding box center [196, 24] width 58 height 14
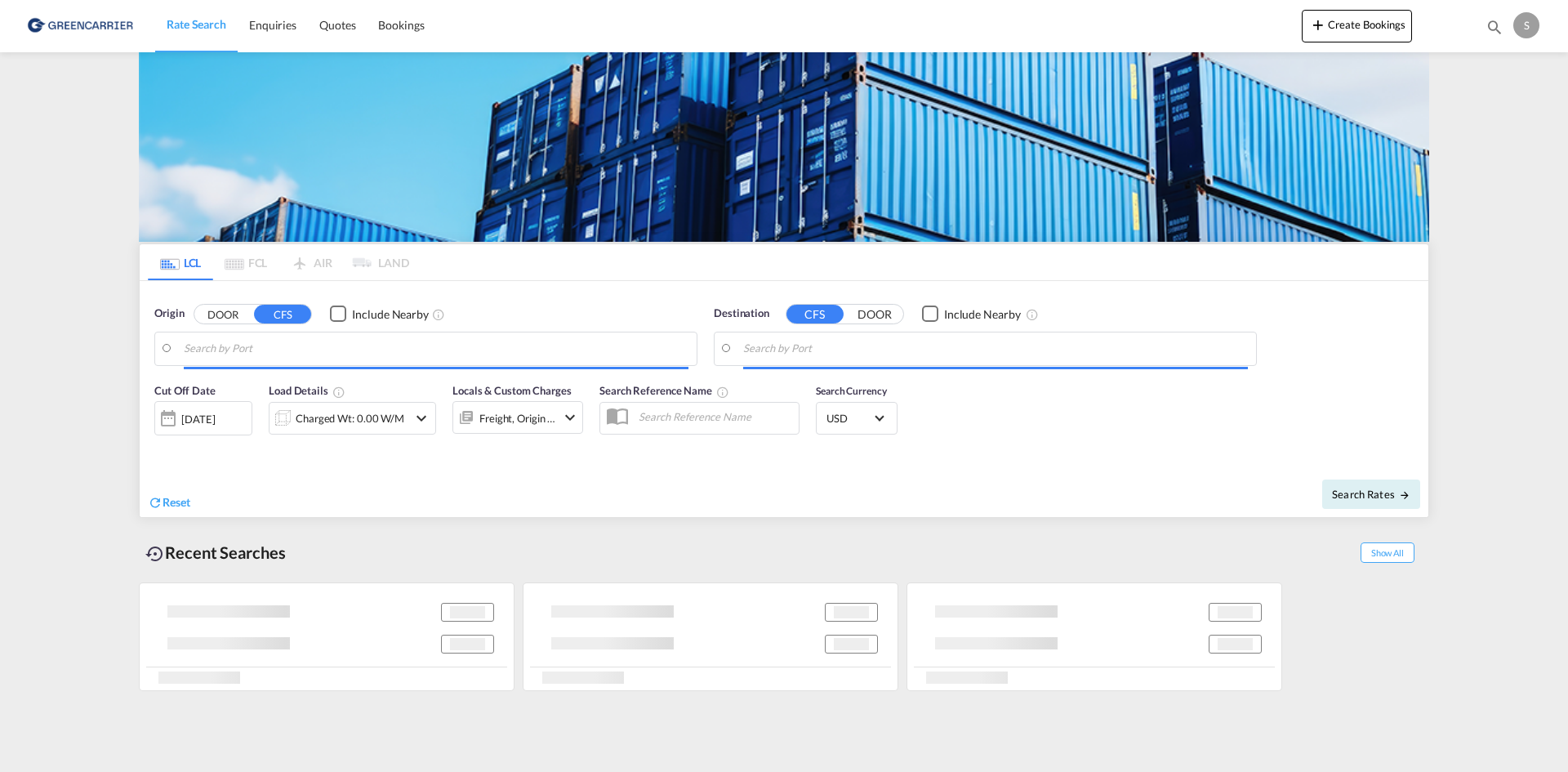
type input "Aarhus, DKAAR"
type input "Busan, KRPUS"
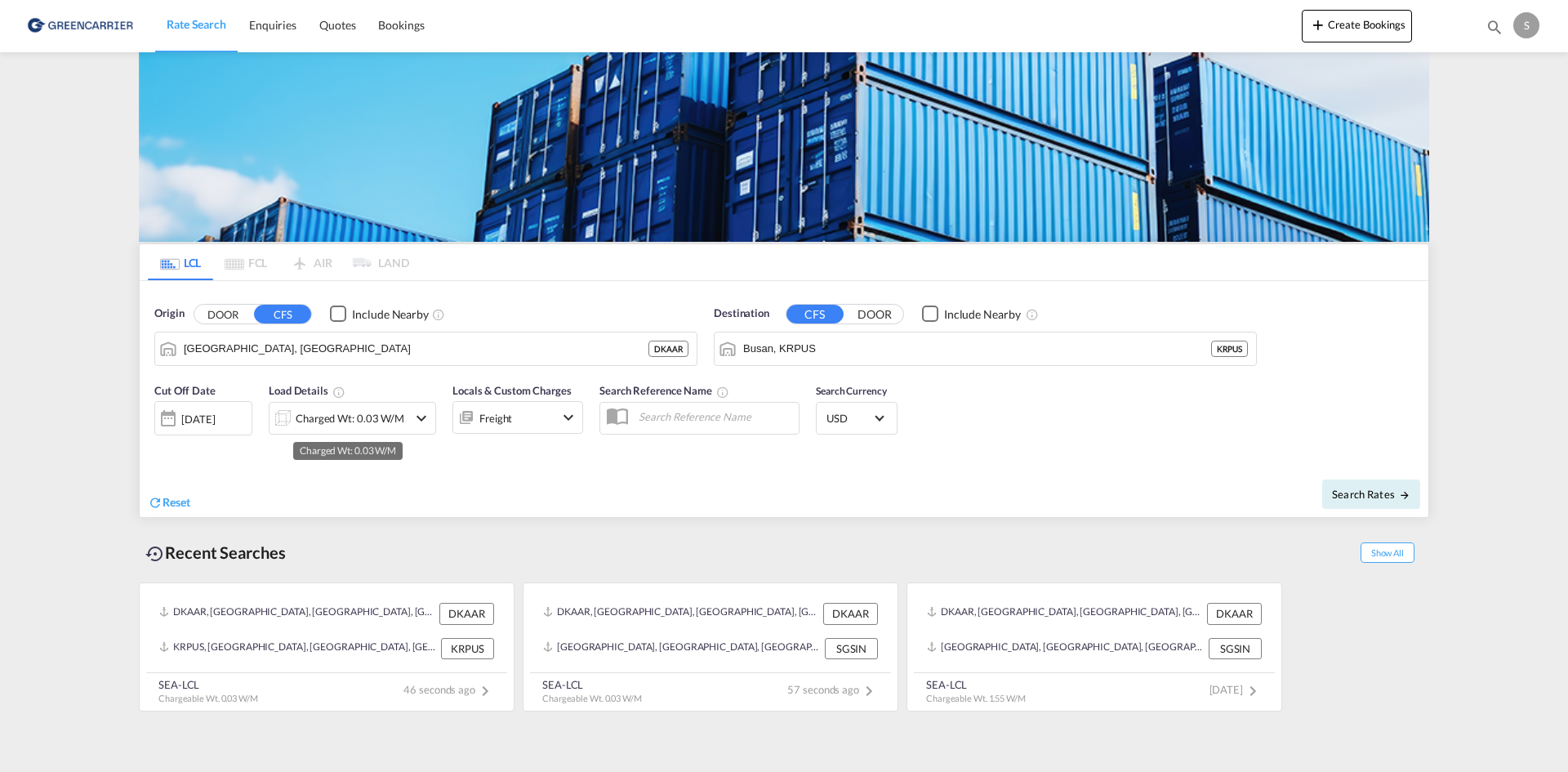
click at [392, 421] on div "Charged Wt: 0.03 W/M" at bounding box center [349, 417] width 108 height 22
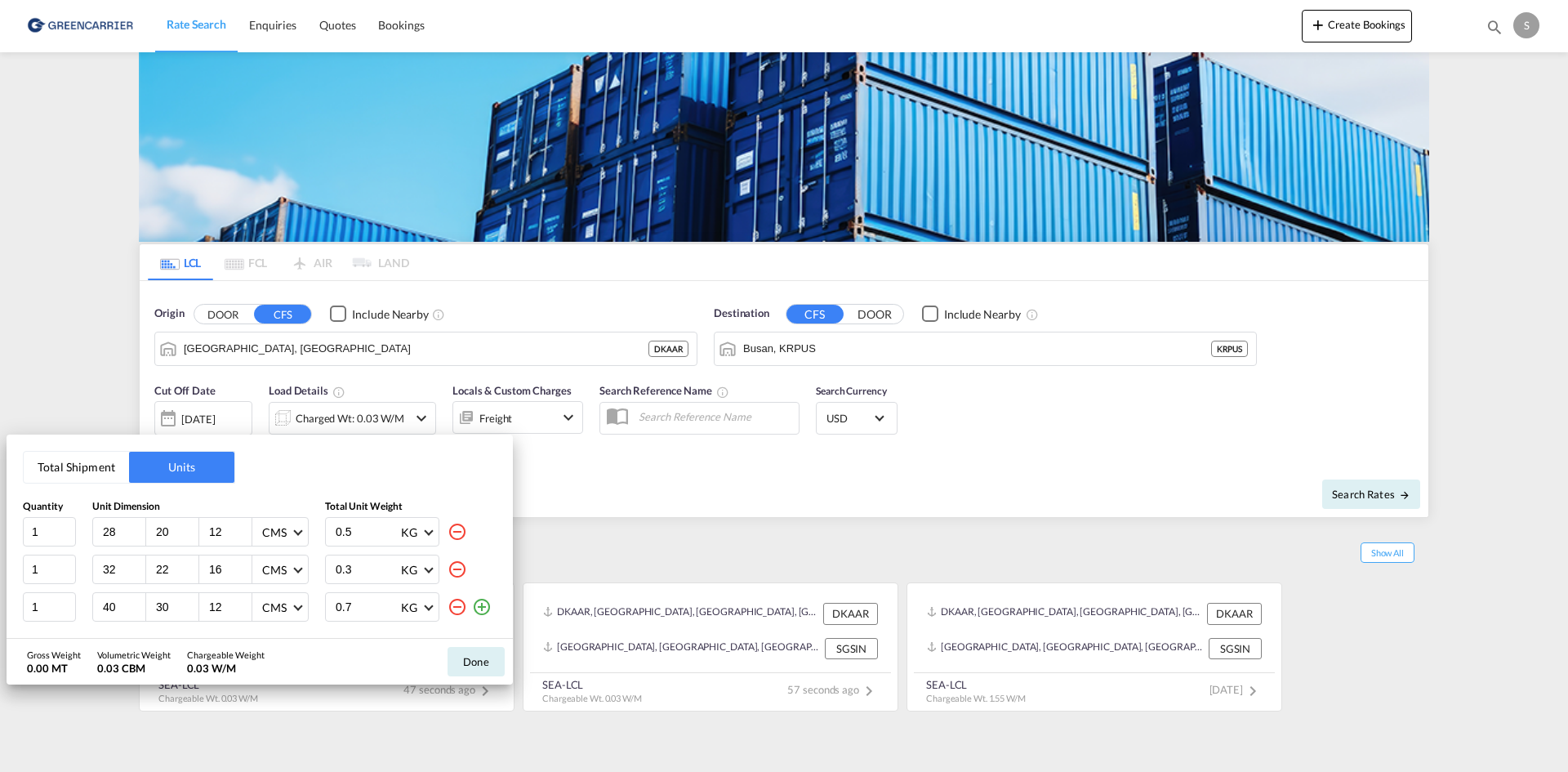
click at [485, 608] on md-icon "icon-plus-circle-outline" at bounding box center [481, 607] width 19 height 19
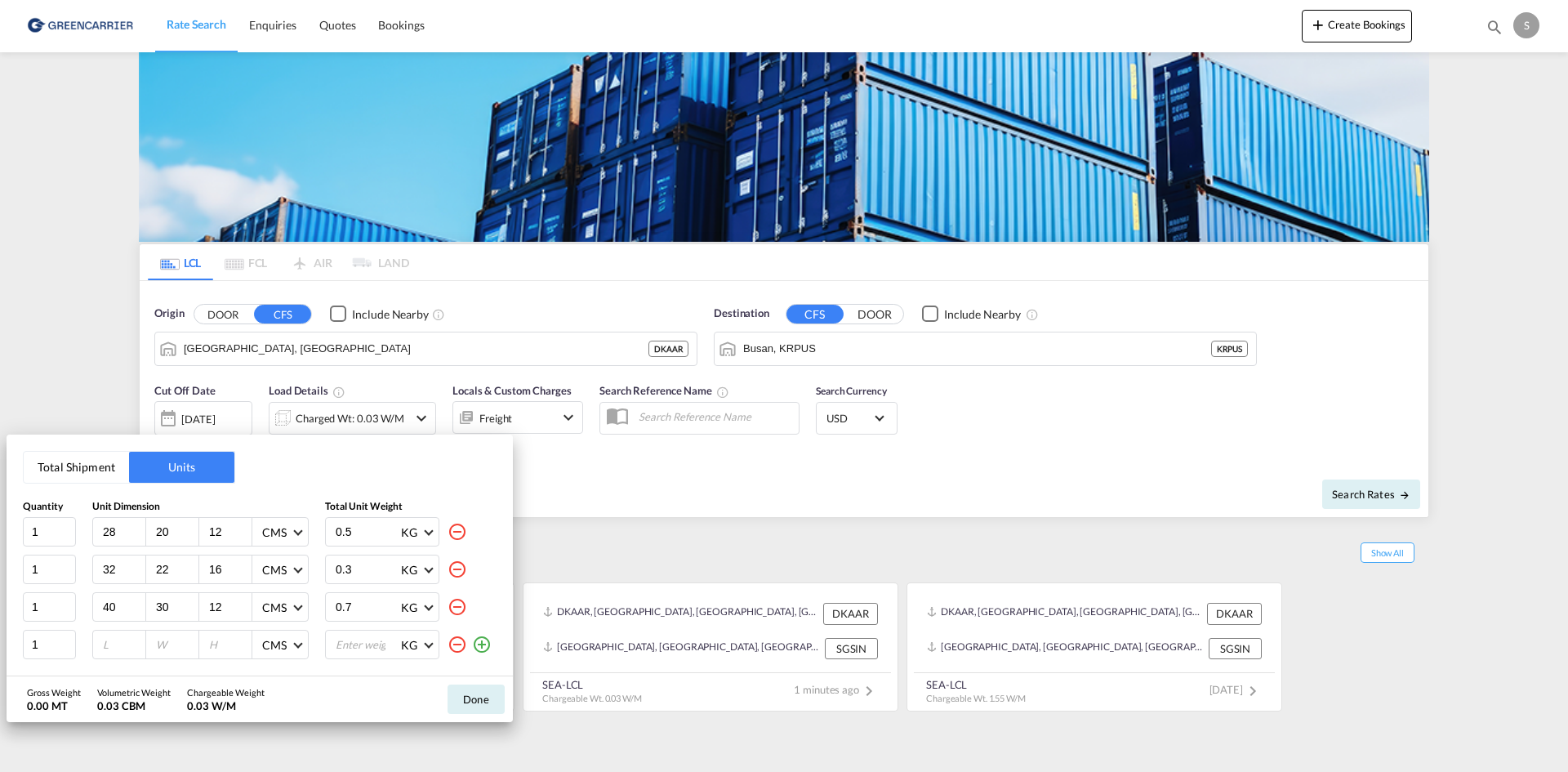
click at [479, 640] on md-icon "icon-plus-circle-outline" at bounding box center [481, 644] width 19 height 19
click at [472, 647] on md-icon "icon-plus-circle-outline" at bounding box center [481, 648] width 19 height 19
click at [472, 644] on md-icon "icon-plus-circle-outline" at bounding box center [481, 648] width 19 height 19
click at [104, 533] on input "28" at bounding box center [123, 531] width 44 height 15
type input "120"
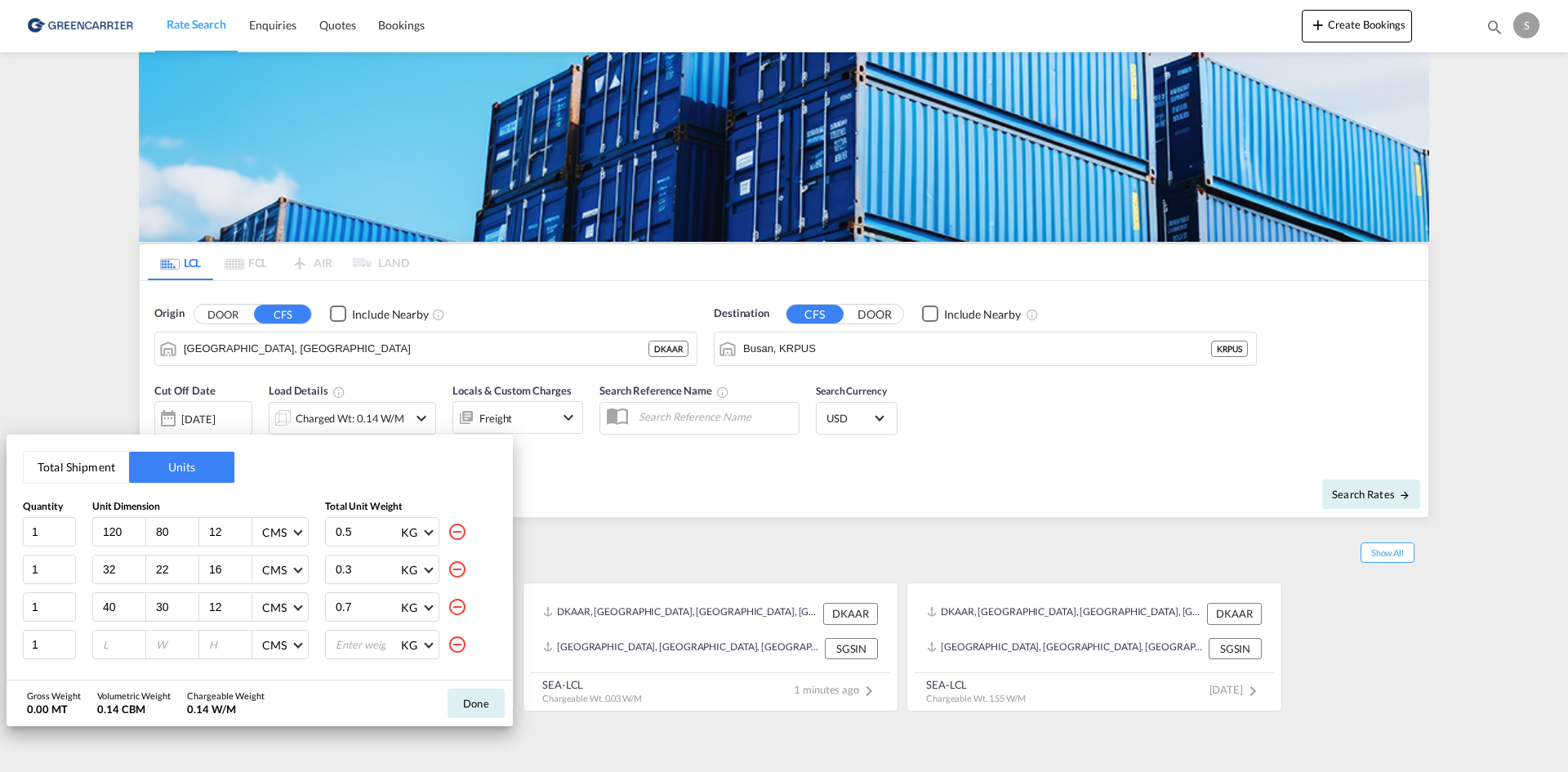
type input "80"
type input "27"
type input "212"
type input "80"
type input "57"
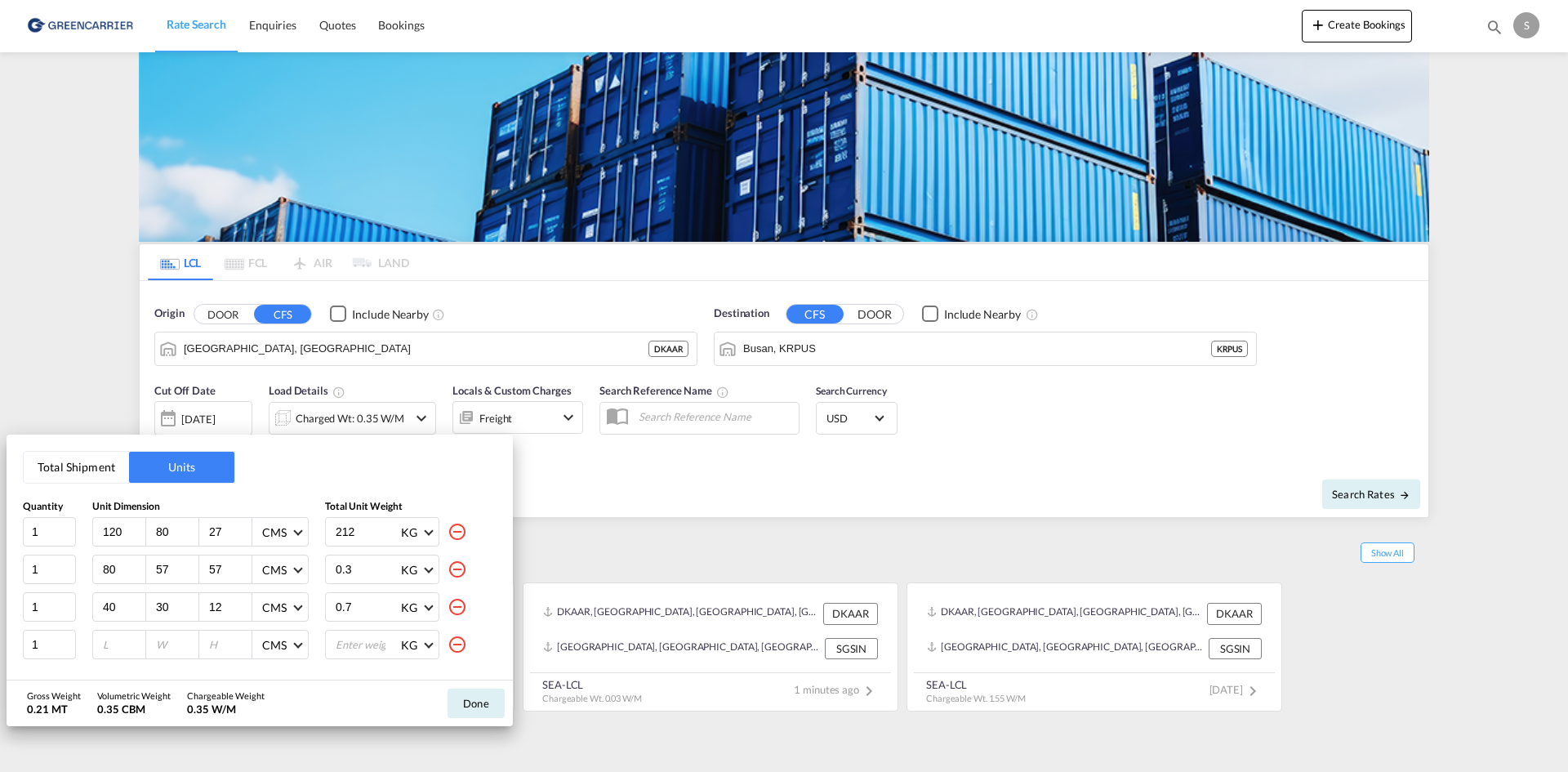
type input "57"
type input "83"
type input "80"
type input "57"
type input "27"
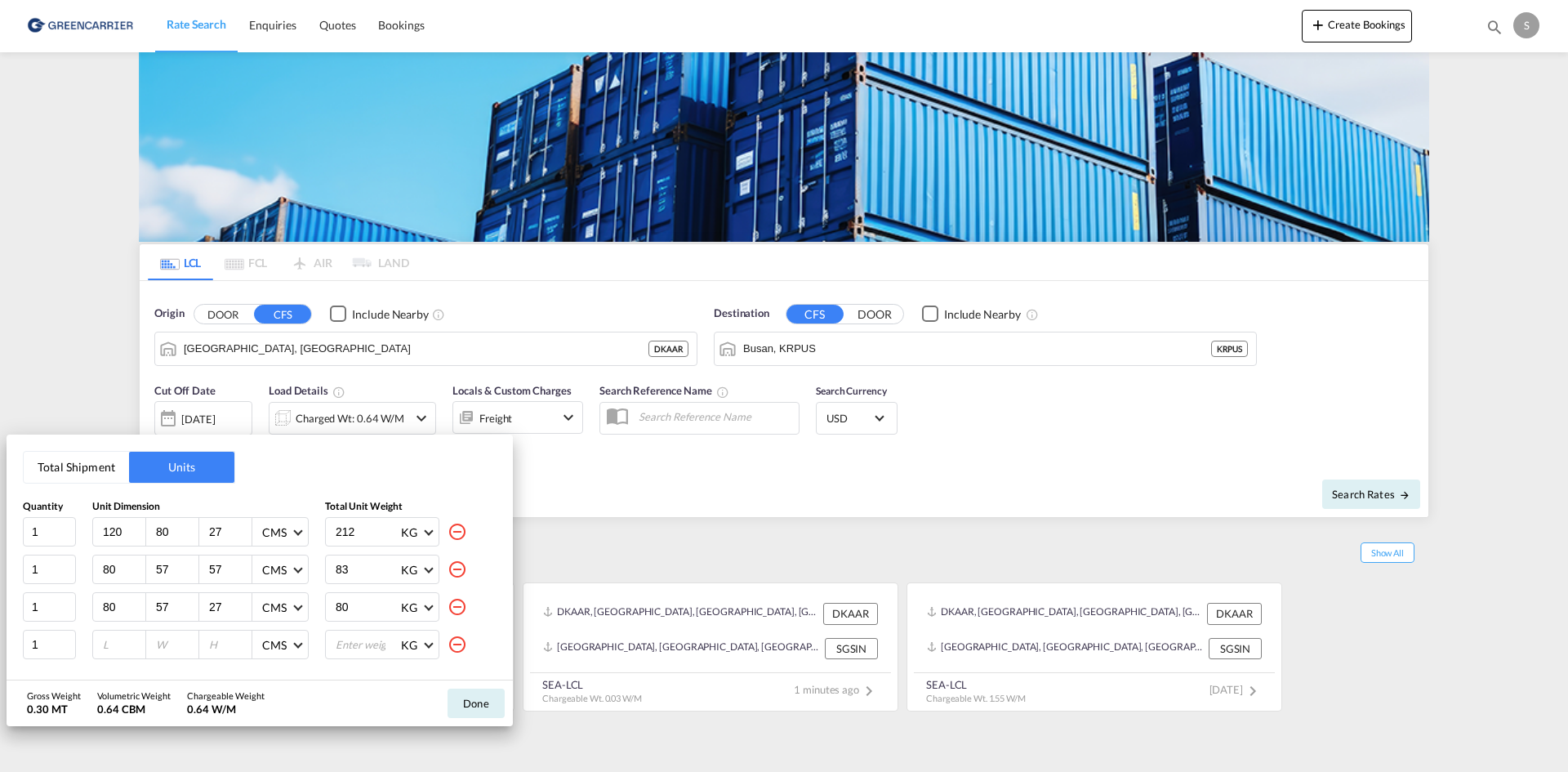
type input "80"
type input "120"
type input "80"
type input "58"
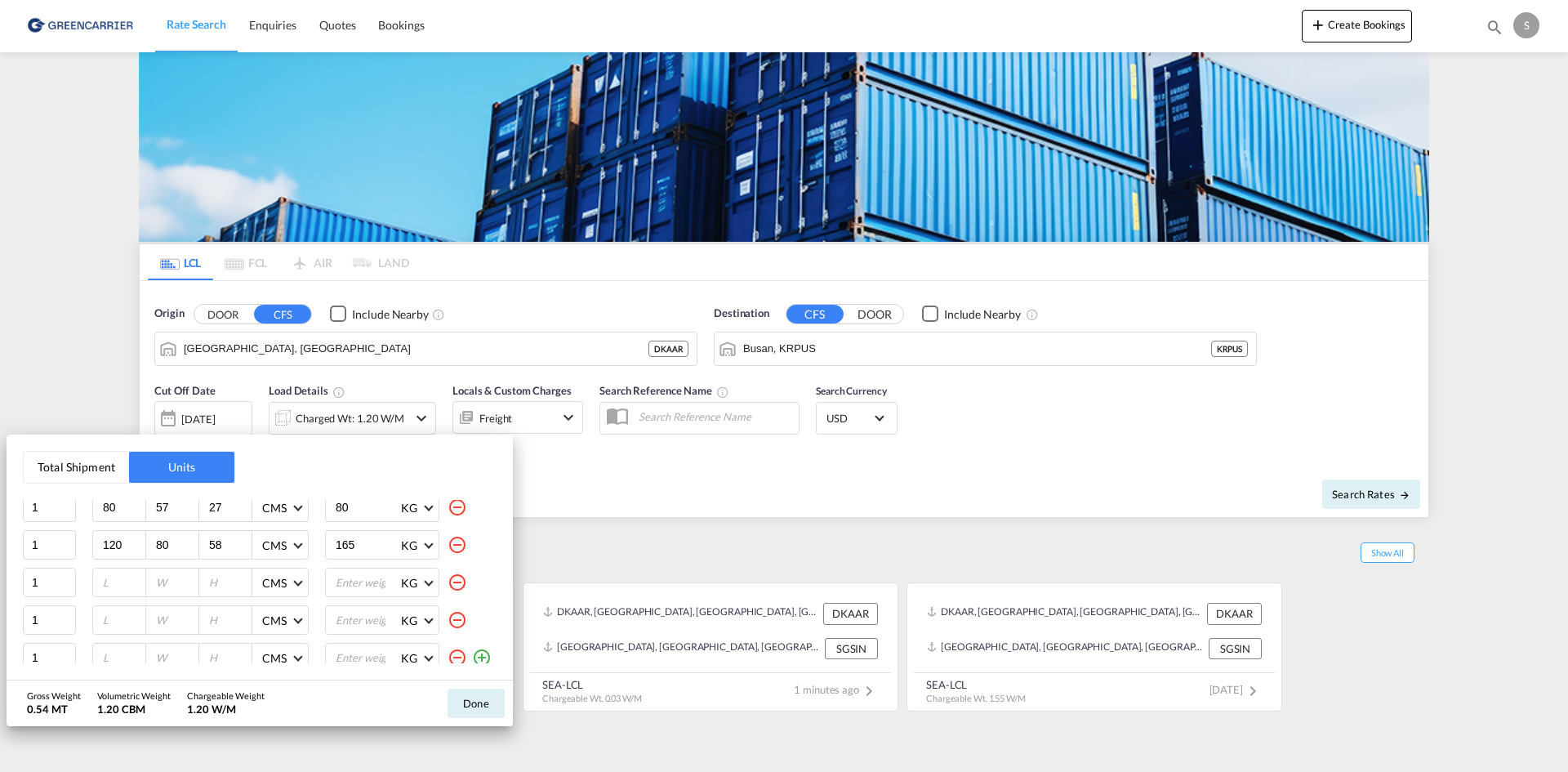
scroll to position [108, 0]
type input "165"
click at [112, 571] on input "number" at bounding box center [123, 573] width 44 height 15
type input "57"
type input "40"
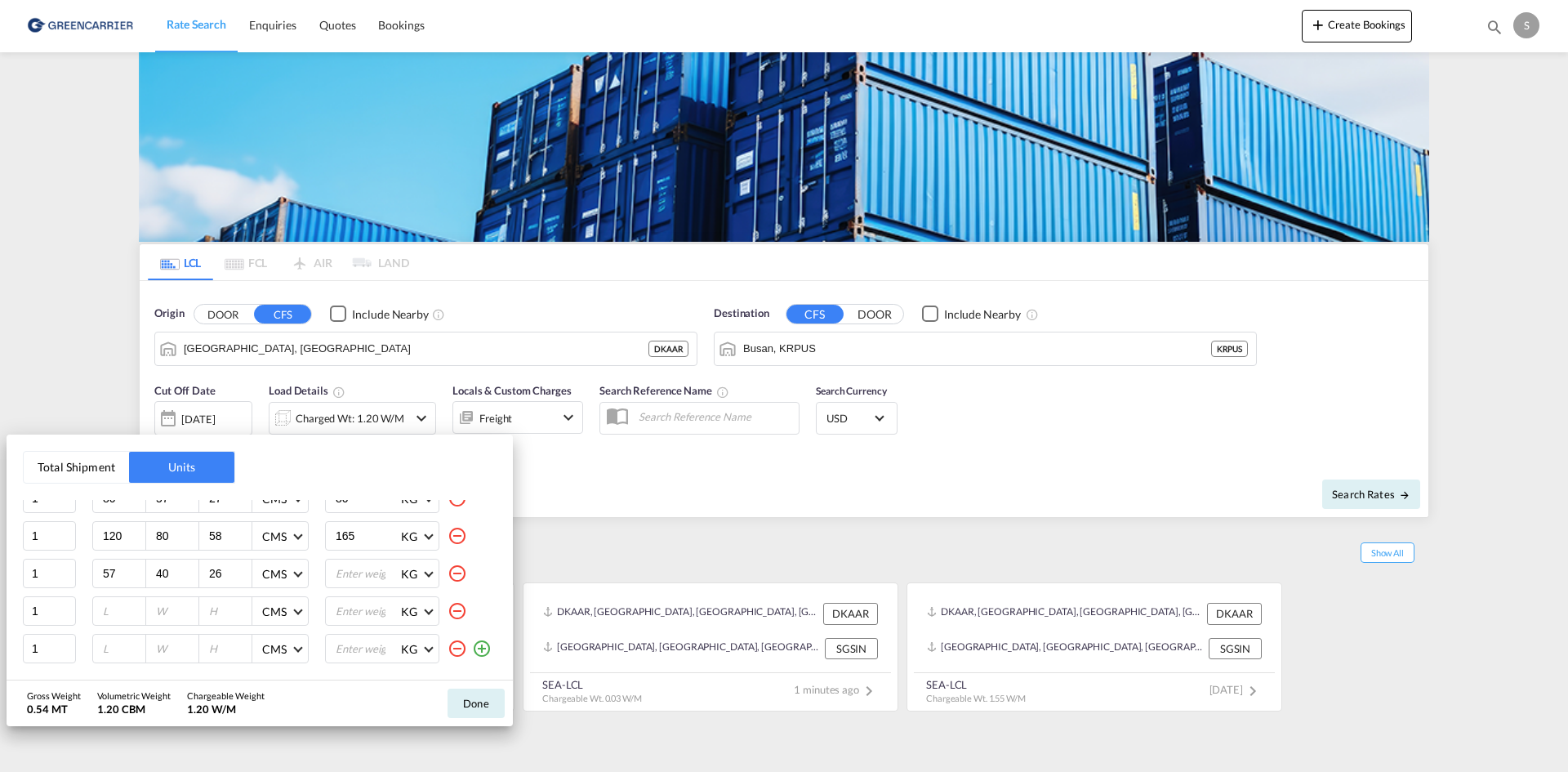
type input "26"
type input "1"
type input "32"
type input "22"
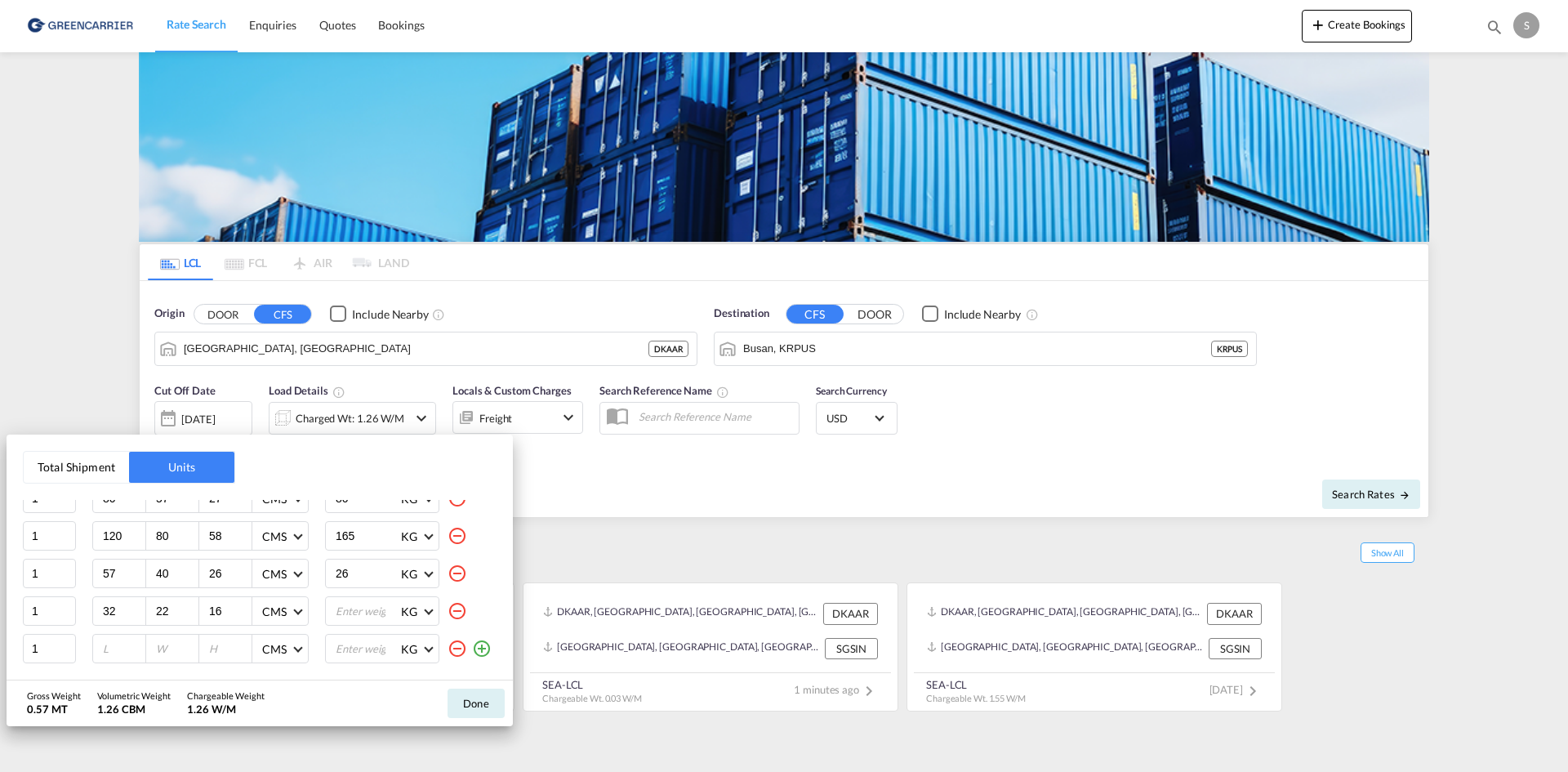
type input "16"
type input "17.1"
type input "120"
type input "80"
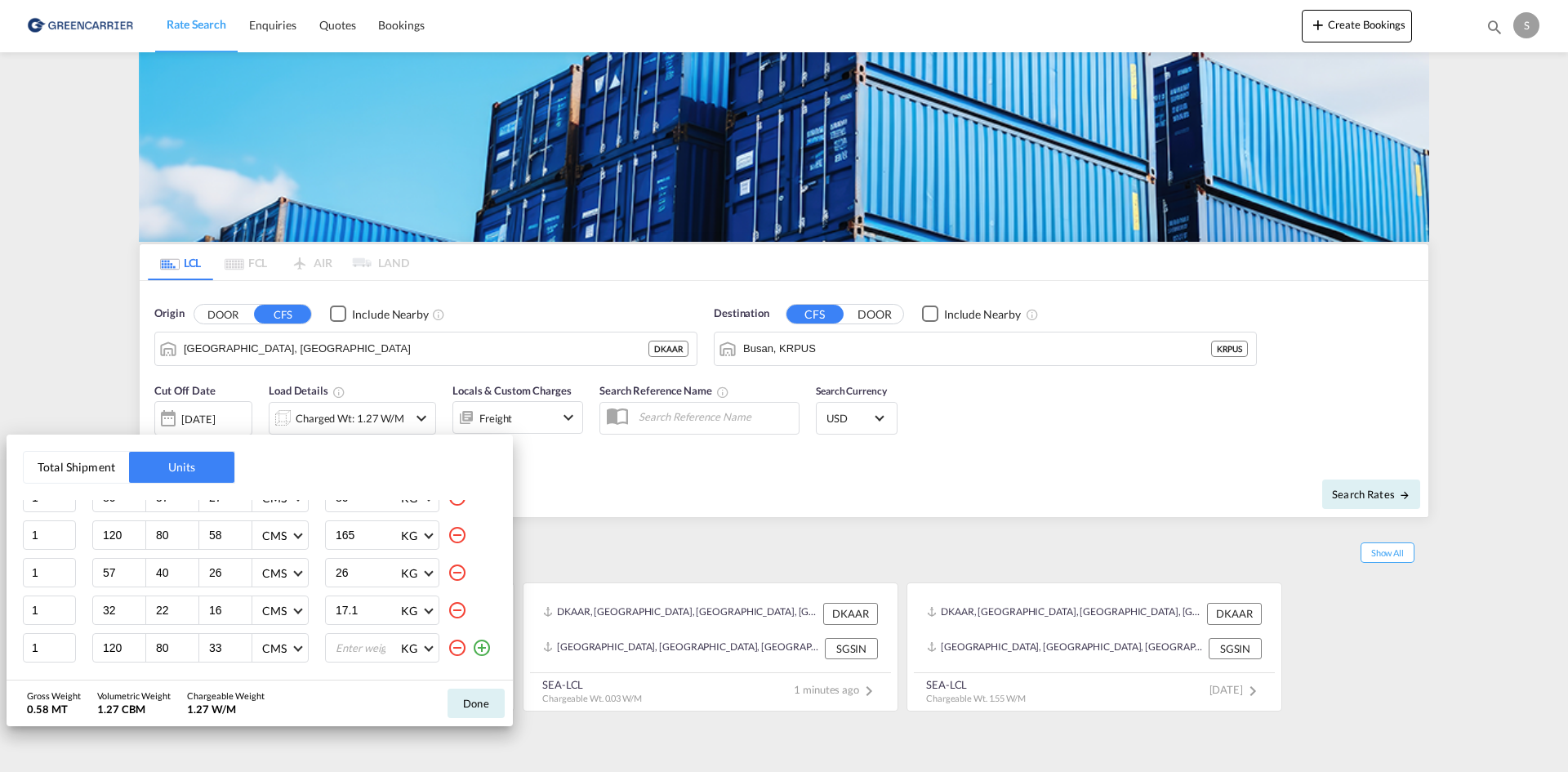
type input "33"
type input "308"
click at [491, 702] on button "Done" at bounding box center [476, 704] width 57 height 29
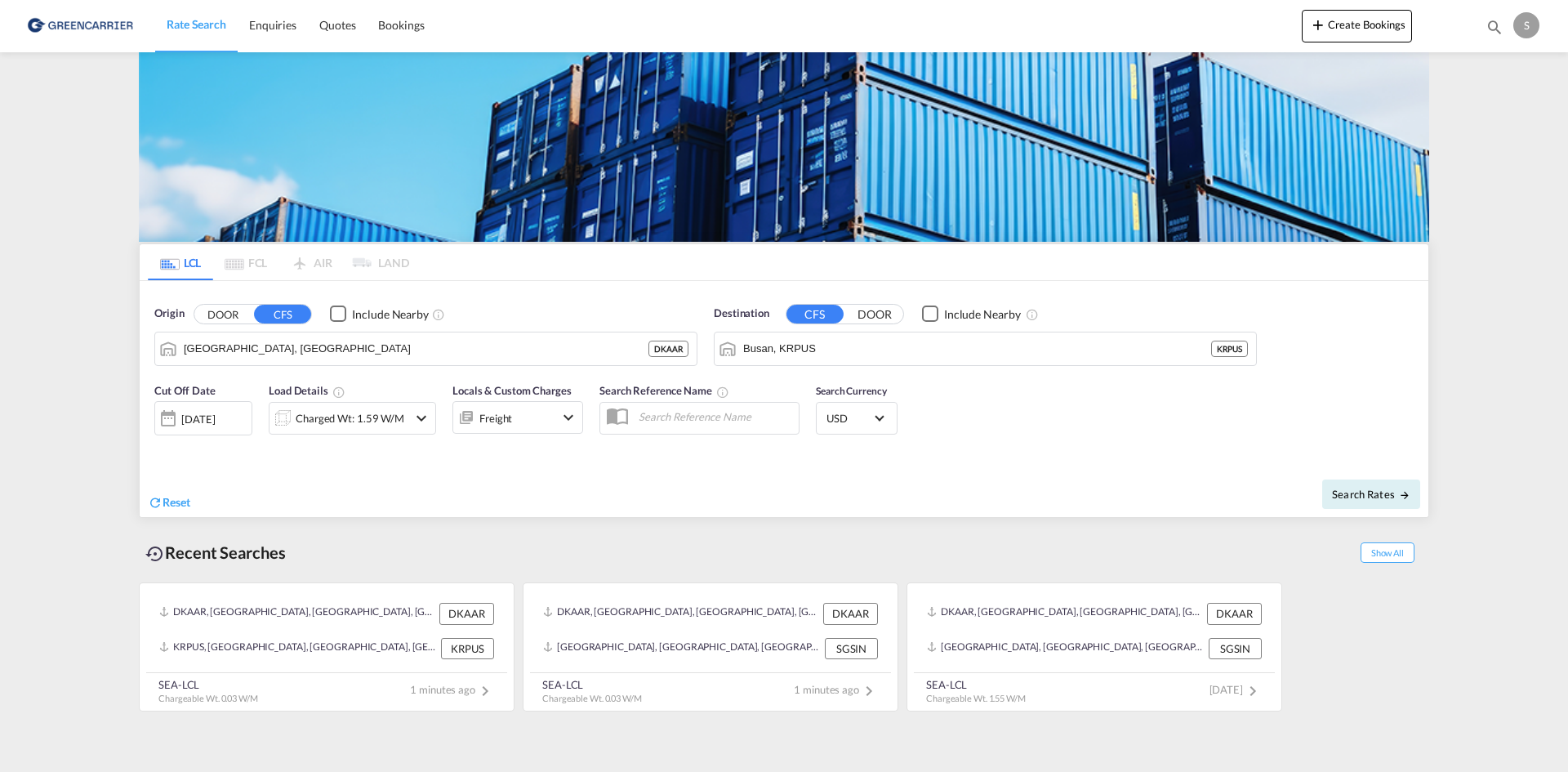
click at [676, 417] on input "text" at bounding box center [714, 416] width 169 height 24
paste input "OADO251681"
type input "OADO251681 CHA"
click at [1358, 487] on span "Search Rates" at bounding box center [1371, 493] width 78 height 13
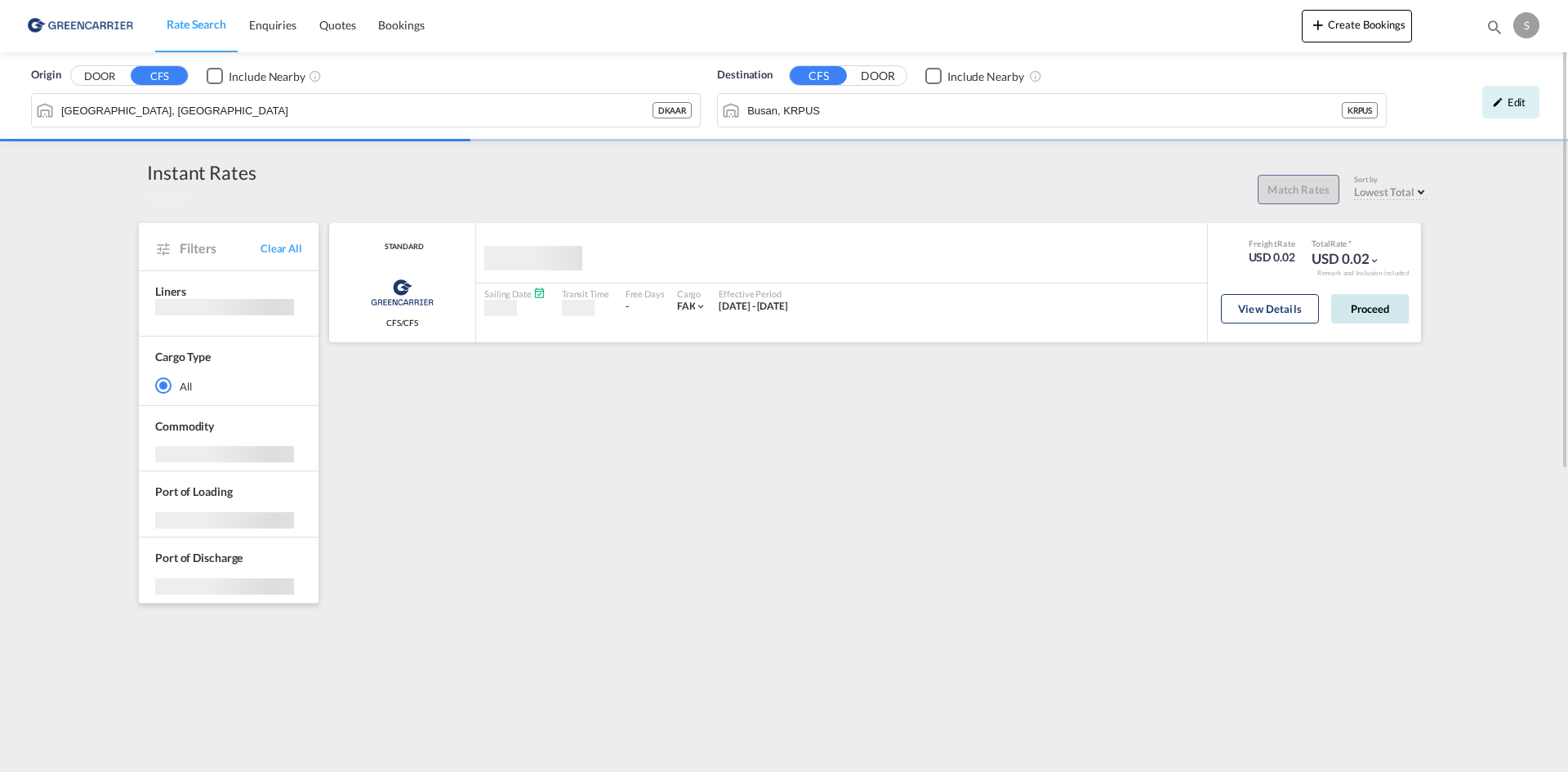
click at [1386, 310] on button "Proceed" at bounding box center [1370, 309] width 78 height 29
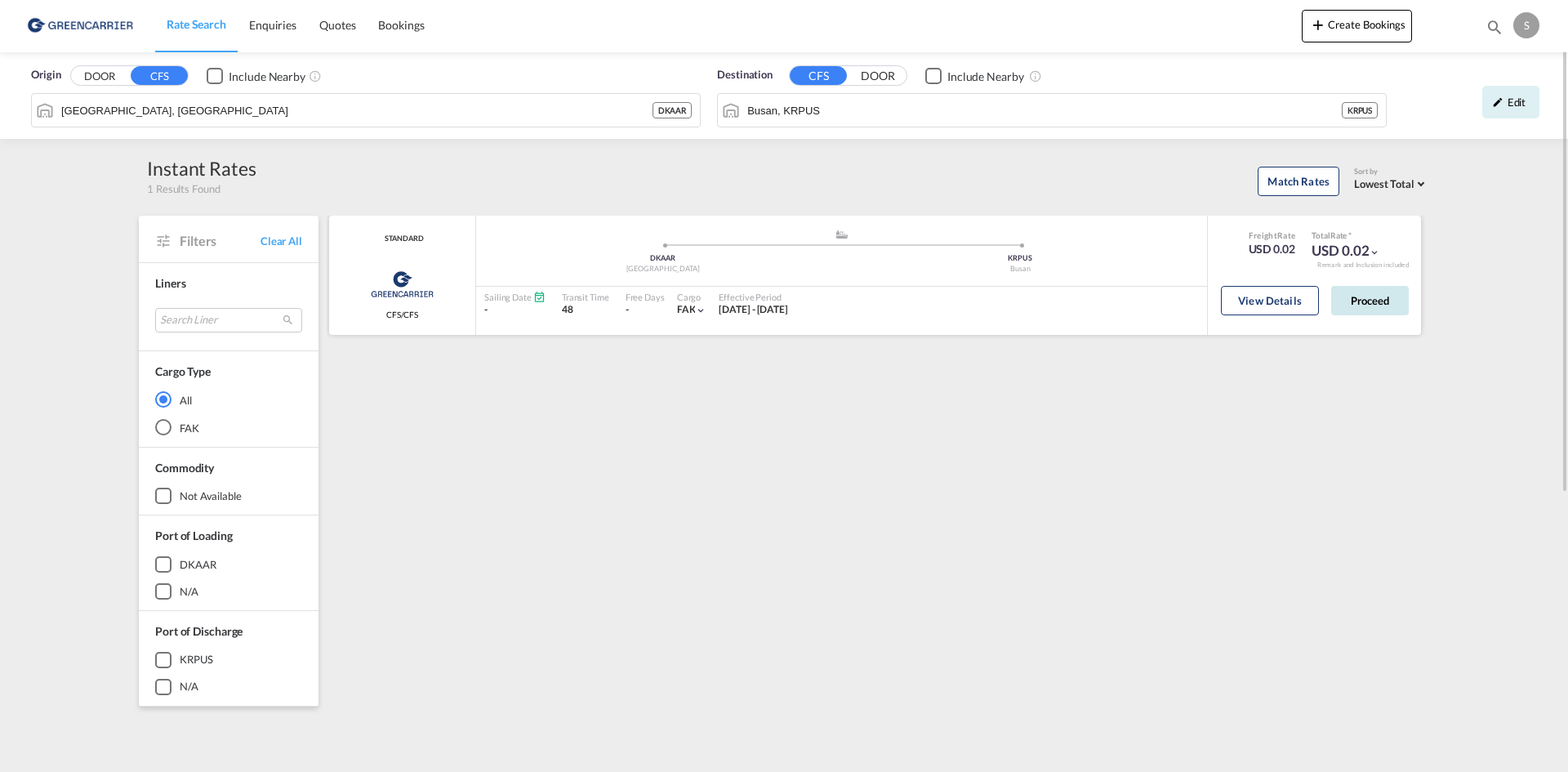
click at [1365, 300] on button "Proceed" at bounding box center [1370, 300] width 78 height 29
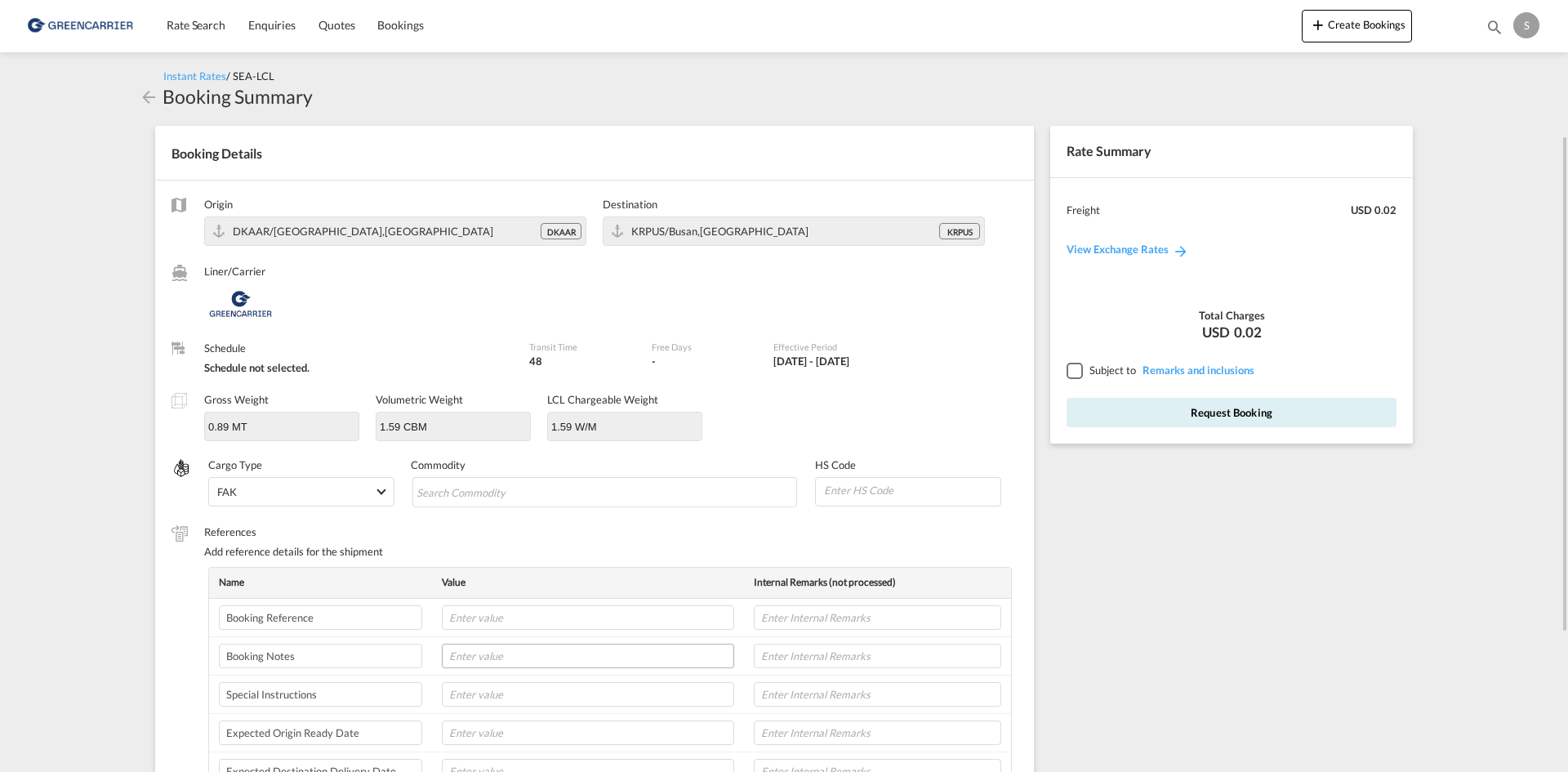
scroll to position [82, 0]
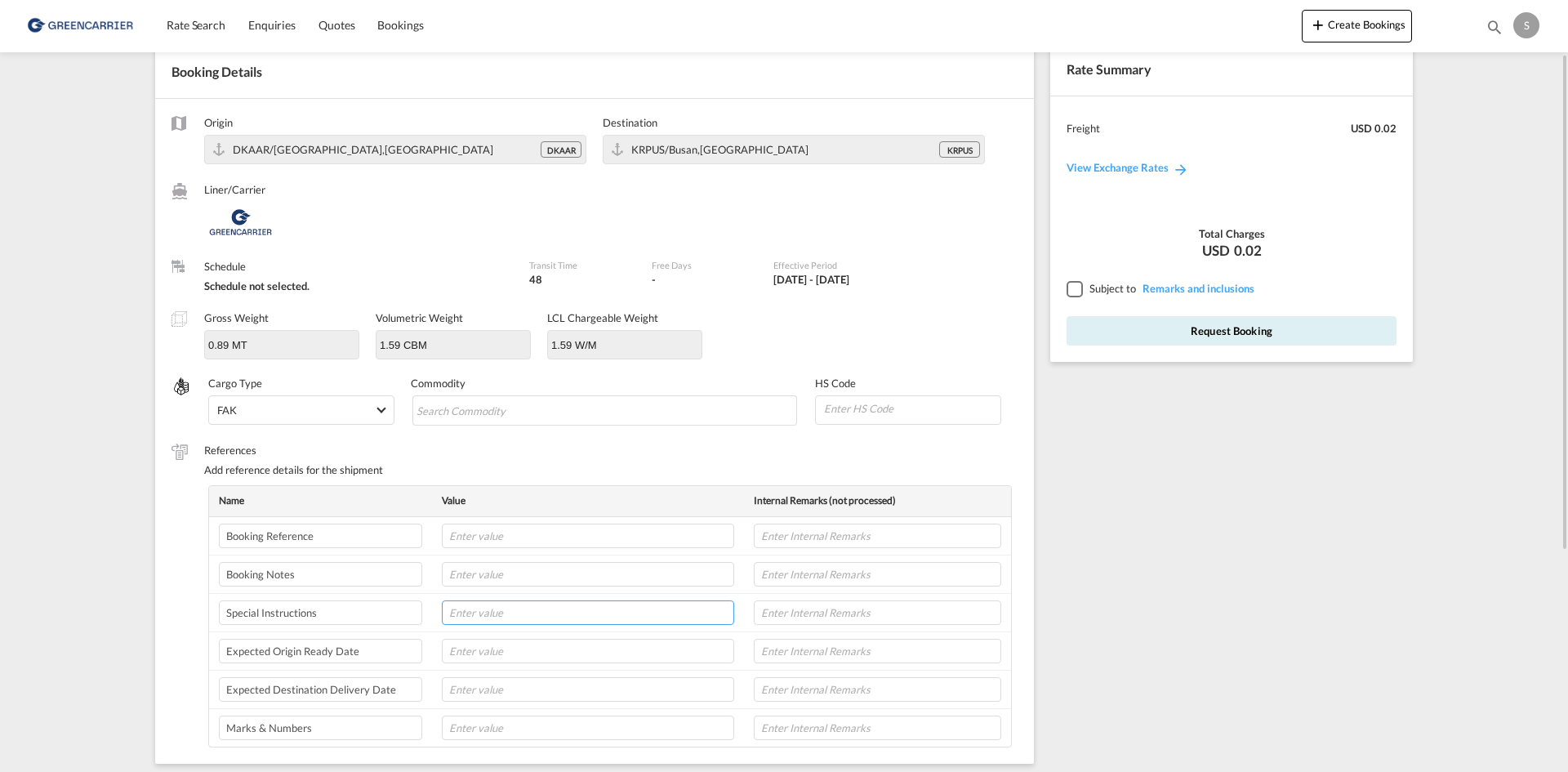
click at [484, 613] on input "text" at bounding box center [588, 612] width 292 height 24
paste input "PLEASE DO NOT ARRANGE THE PICKUP, WE WILL CONFIRM YOU TOMORROW DANFOSS DISTRIBU…"
type input "PLEASE DO NOT ARRANGE THE PICKUP, WE WILL CONFIRM YOU TOMORROW DANFOSS DISTRIBU…"
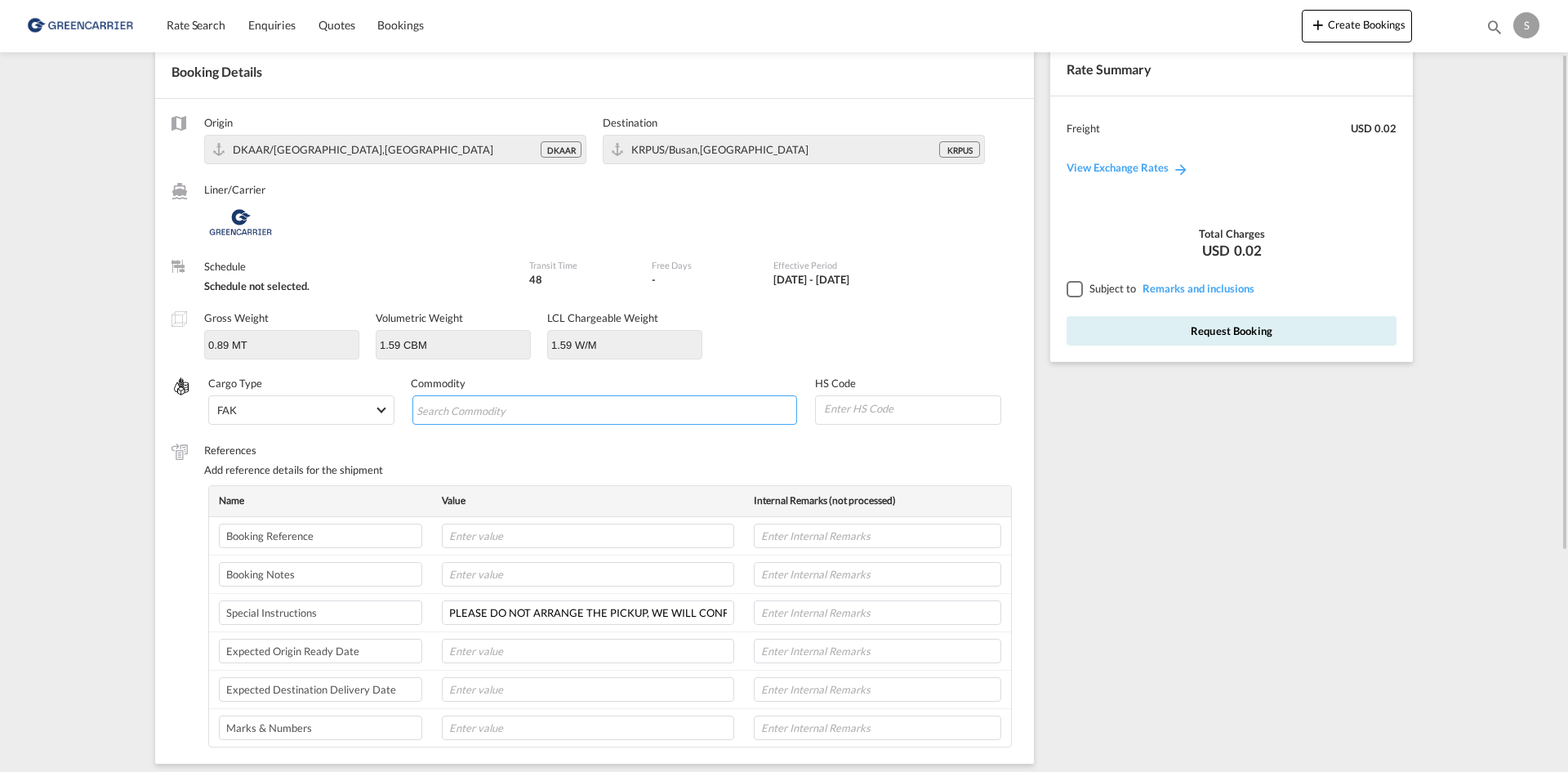
drag, startPoint x: 514, startPoint y: 405, endPoint x: 534, endPoint y: 398, distance: 21.2
click at [514, 405] on input "Chips input." at bounding box center [490, 410] width 149 height 26
paste input "VALVES, F. HYDRAULIC POWER TRANSMISSION"
type input "VALVES, F. HYDRAULIC POWER TRANSMISSION"
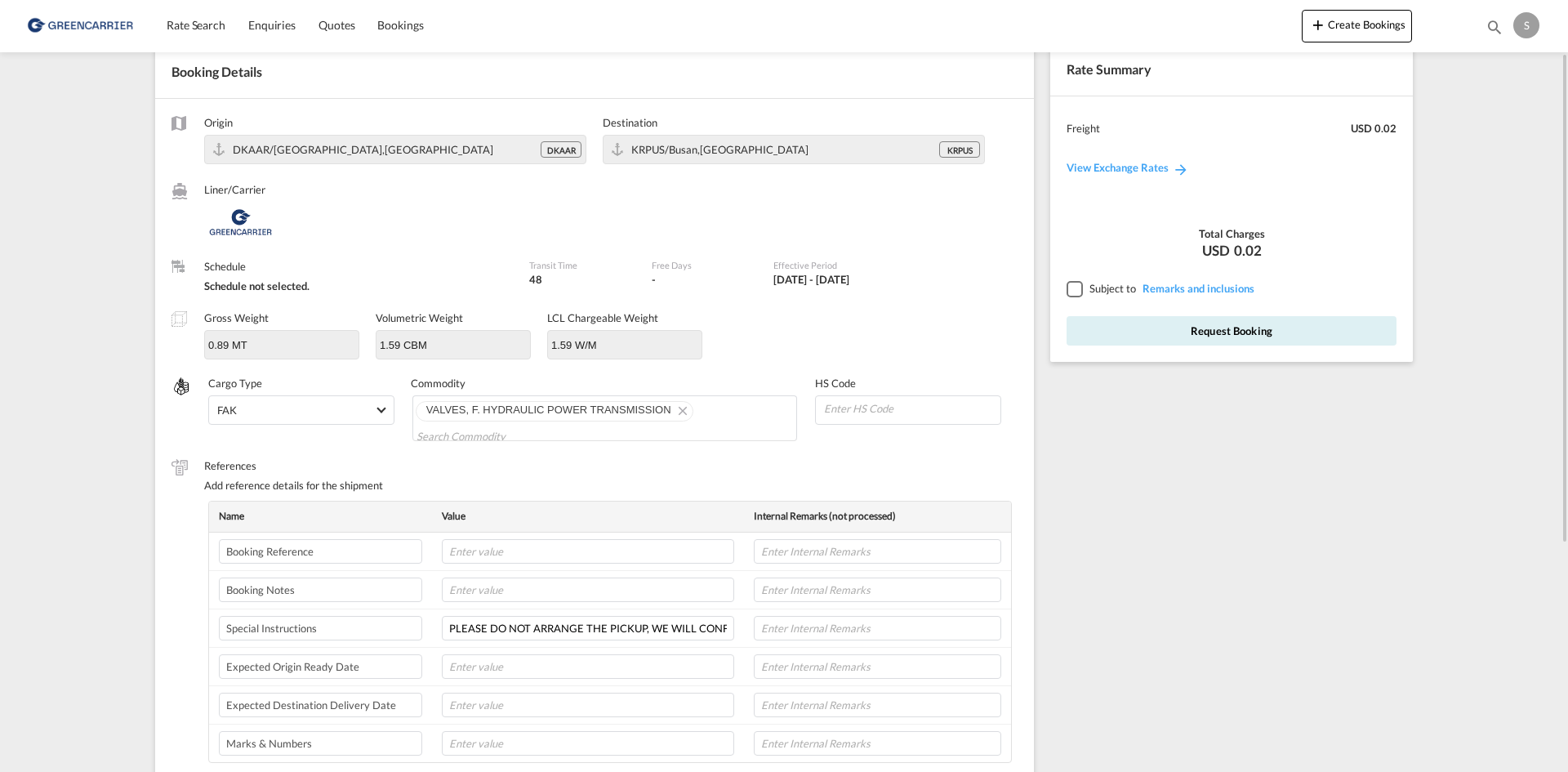
scroll to position [0, 0]
click at [1078, 290] on div at bounding box center [1074, 288] width 15 height 15
click at [1095, 328] on button "Request Booking" at bounding box center [1232, 330] width 330 height 29
